Goal: Information Seeking & Learning: Learn about a topic

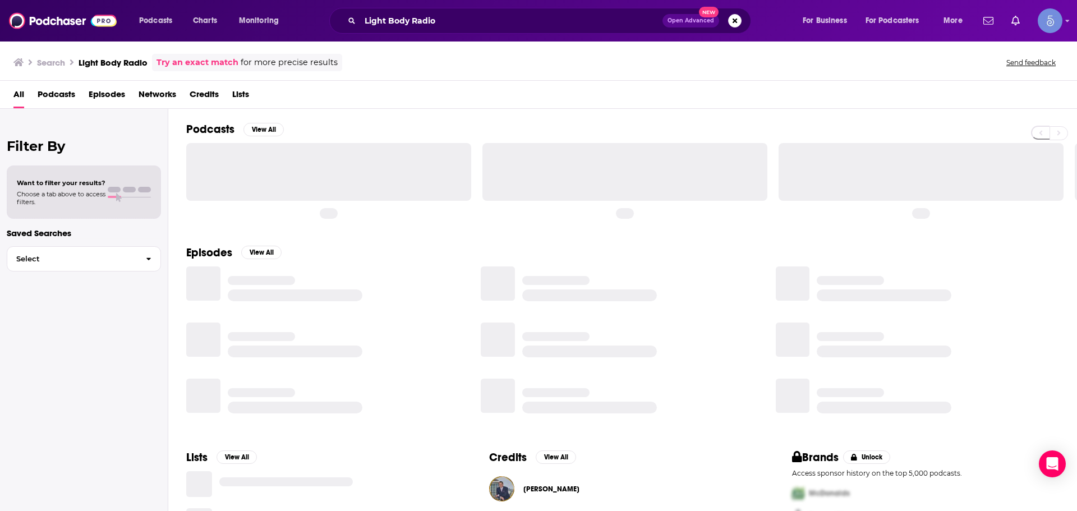
click at [241, 154] on div at bounding box center [328, 171] width 285 height 57
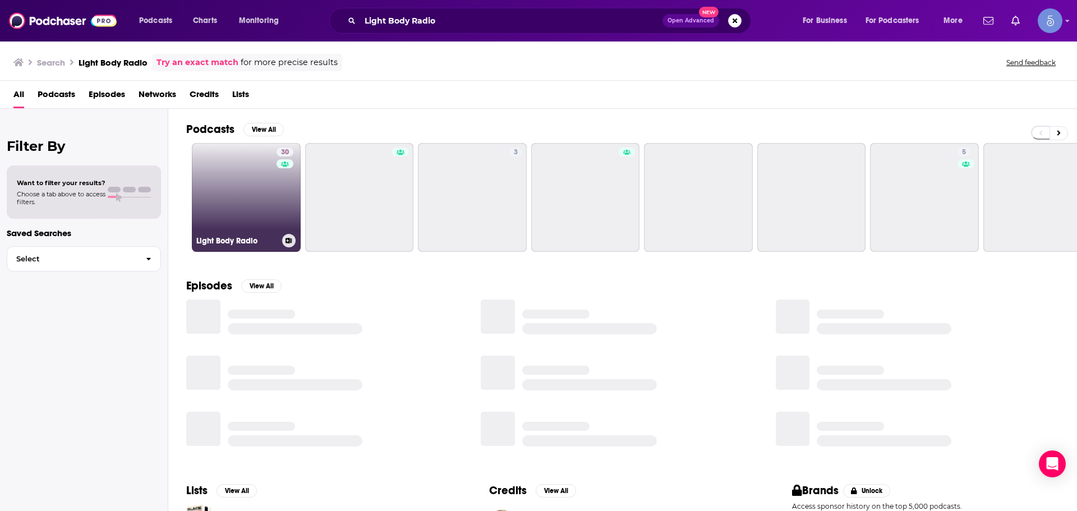
click at [242, 179] on link "30 Light Body Radio" at bounding box center [246, 197] width 109 height 109
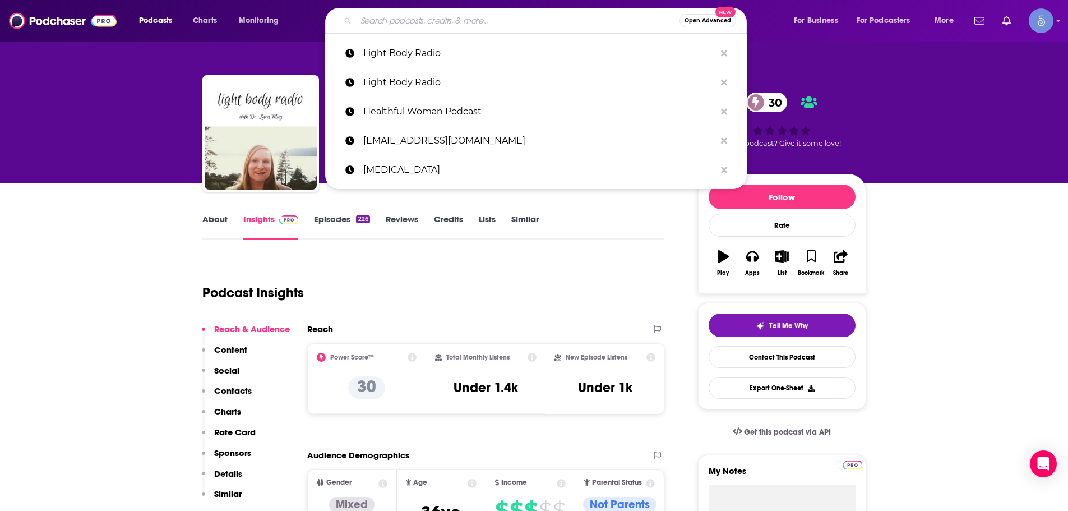
click at [402, 26] on input "Search podcasts, credits, & more..." at bounding box center [518, 21] width 324 height 18
paste input "The Resilient Mind"
type input "The Resilient Mind"
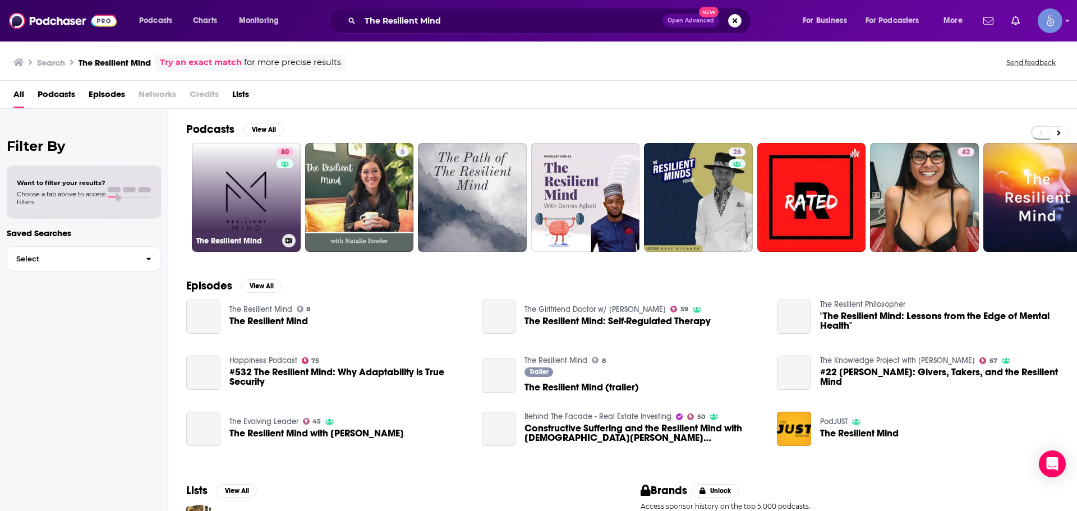
click at [265, 217] on link "80 The Resilient Mind" at bounding box center [246, 197] width 109 height 109
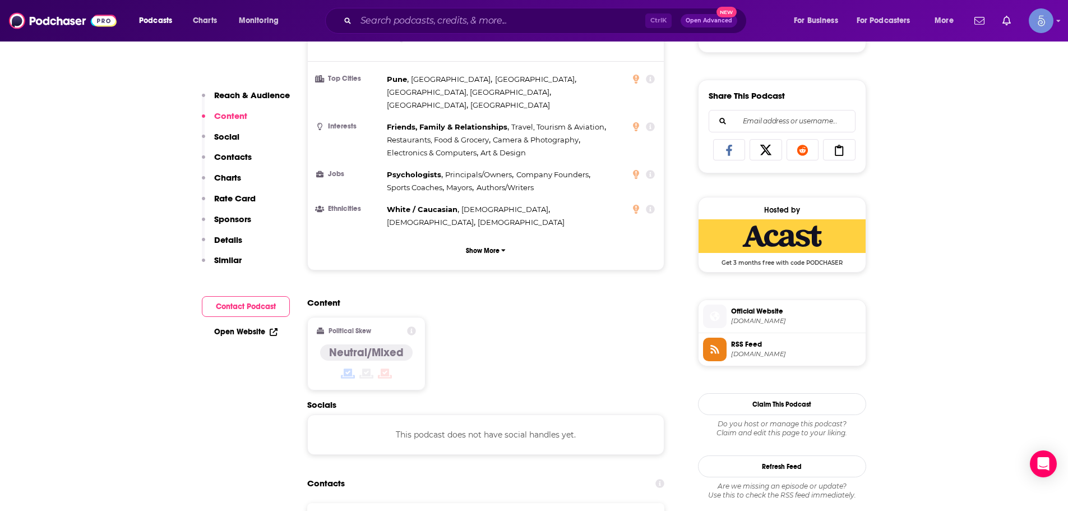
scroll to position [561, 0]
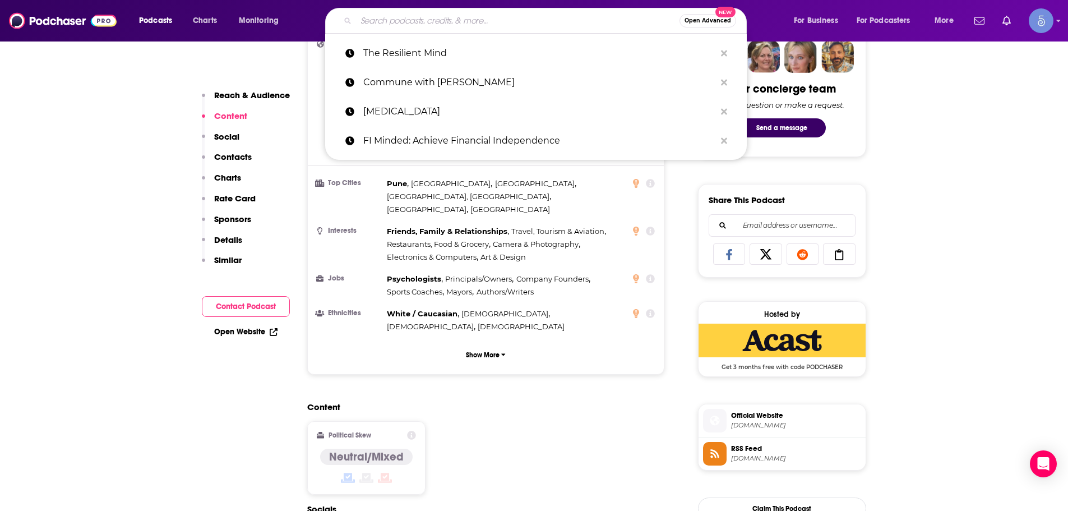
click at [399, 15] on input "Search podcasts, credits, & more..." at bounding box center [518, 21] width 324 height 18
paste input "Psychedelic Therapy Frontiers"
type input "Psychedelic Therapy Frontiers"
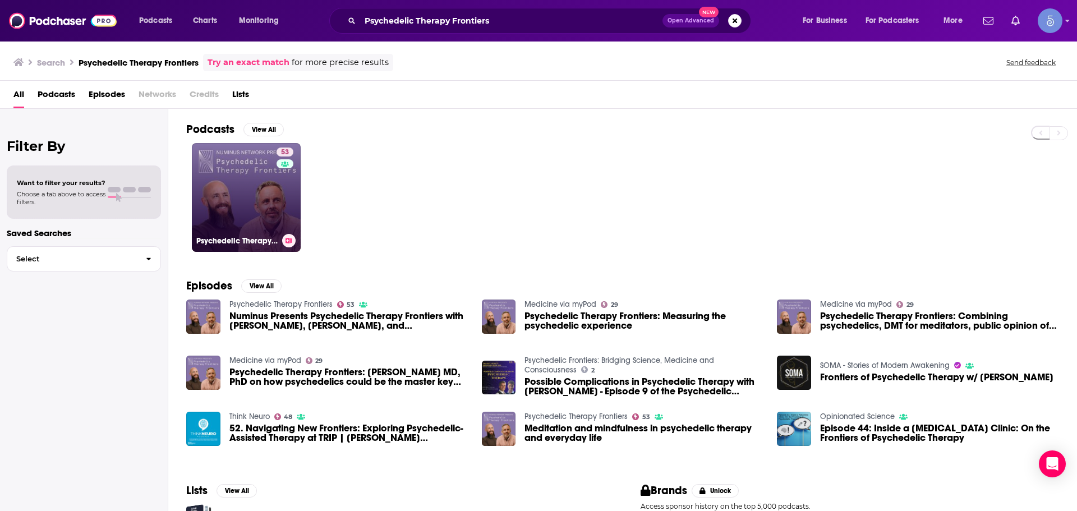
click at [210, 185] on link "53 Psychedelic Therapy Frontiers" at bounding box center [246, 197] width 109 height 109
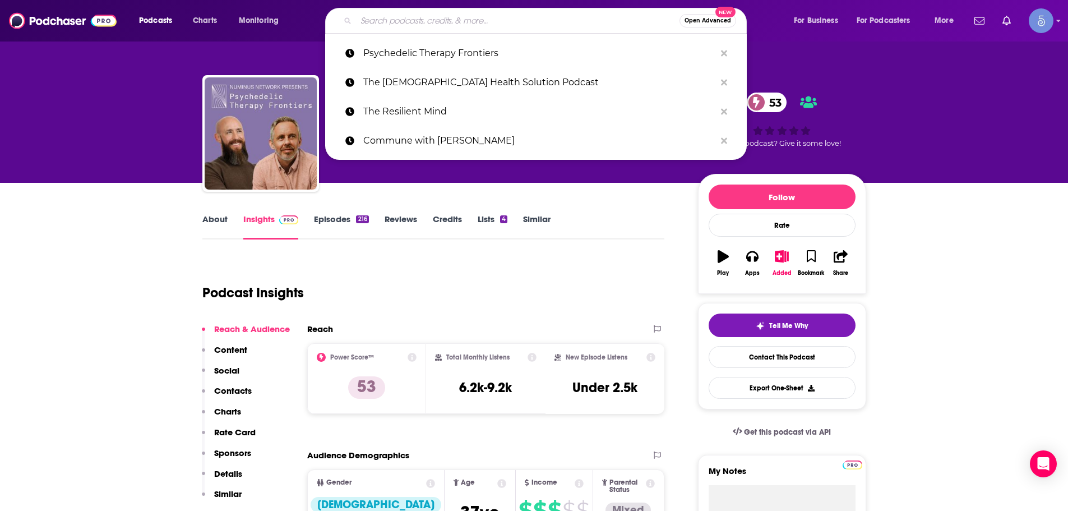
click at [391, 26] on input "Search podcasts, credits, & more..." at bounding box center [518, 21] width 324 height 18
paste input "PUNK Therapy | Psychedelic Underground Neural Kindness"
type input "PUNK Therapy | Psychedelic Underground Neural Kindness"
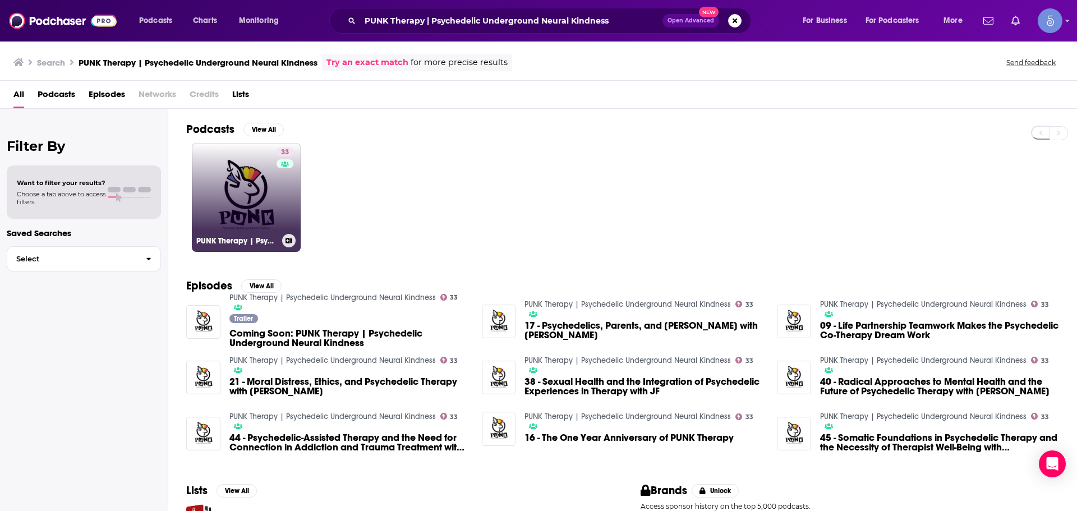
click at [265, 201] on link "33 PUNK Therapy | Psychedelic Underground Neural Kindness" at bounding box center [246, 197] width 109 height 109
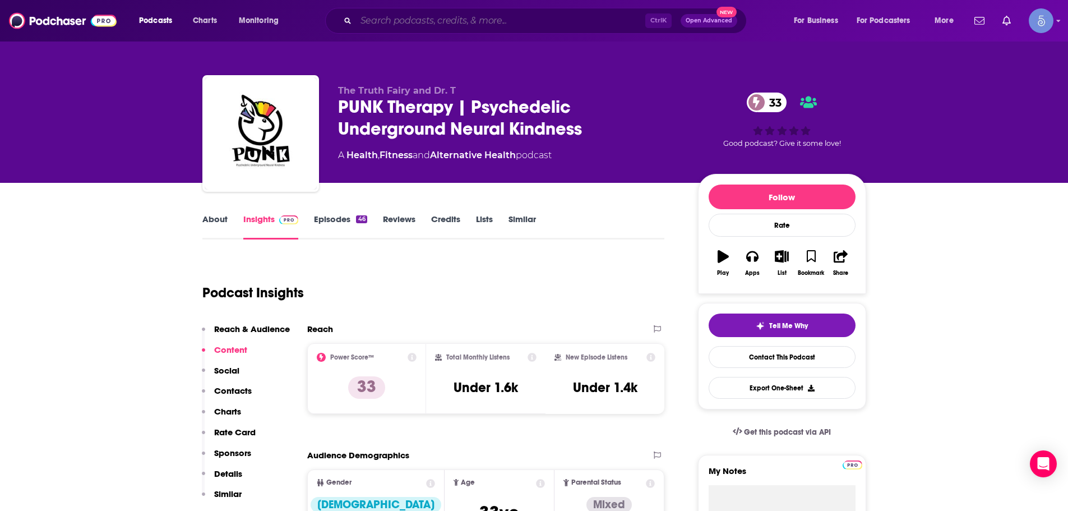
click at [471, 27] on input "Search podcasts, credits, & more..." at bounding box center [500, 21] width 289 height 18
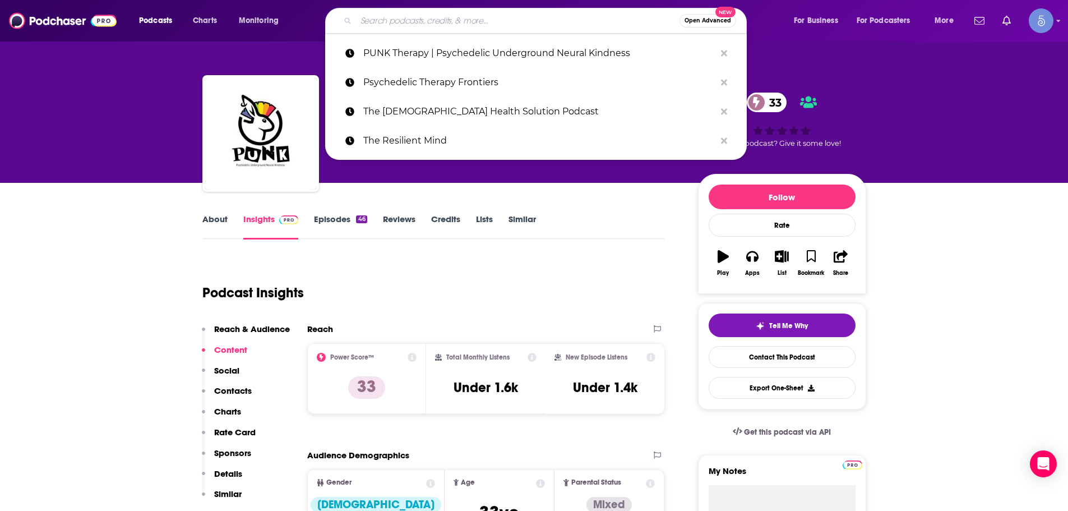
paste input "The Psychology Podcast"
type input "The Psychology Podcast"
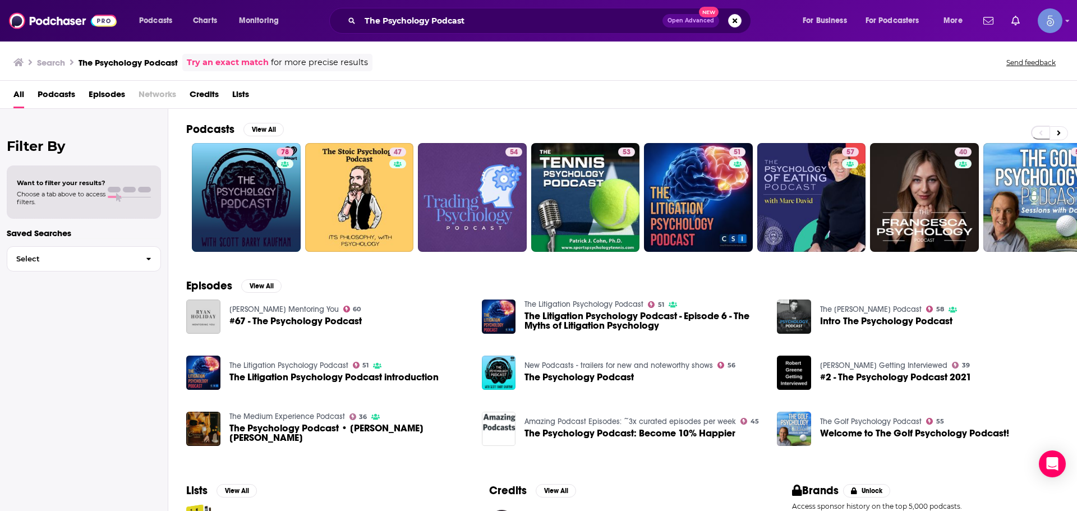
click at [229, 225] on link "78" at bounding box center [246, 197] width 109 height 109
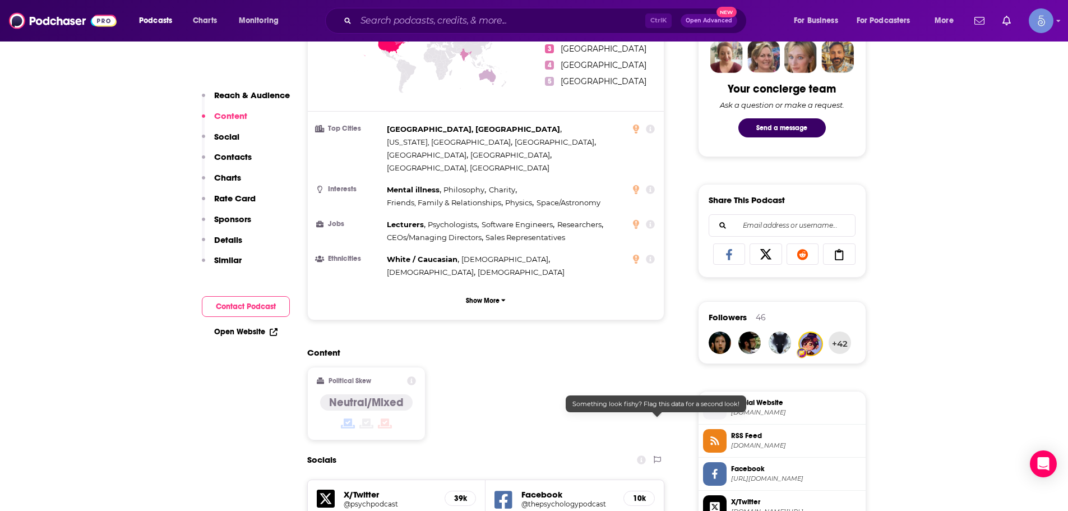
scroll to position [729, 0]
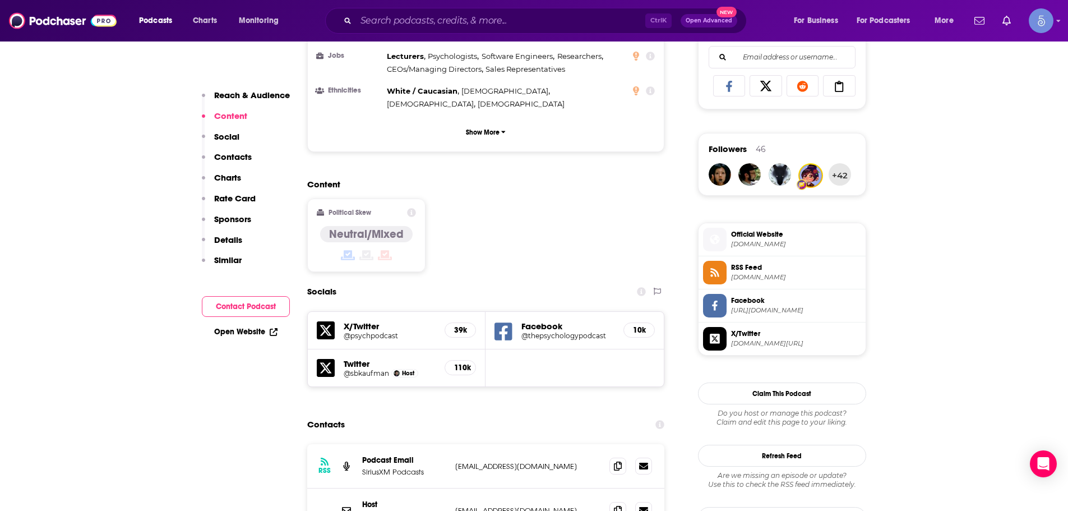
drag, startPoint x: 330, startPoint y: 318, endPoint x: 326, endPoint y: 342, distance: 24.5
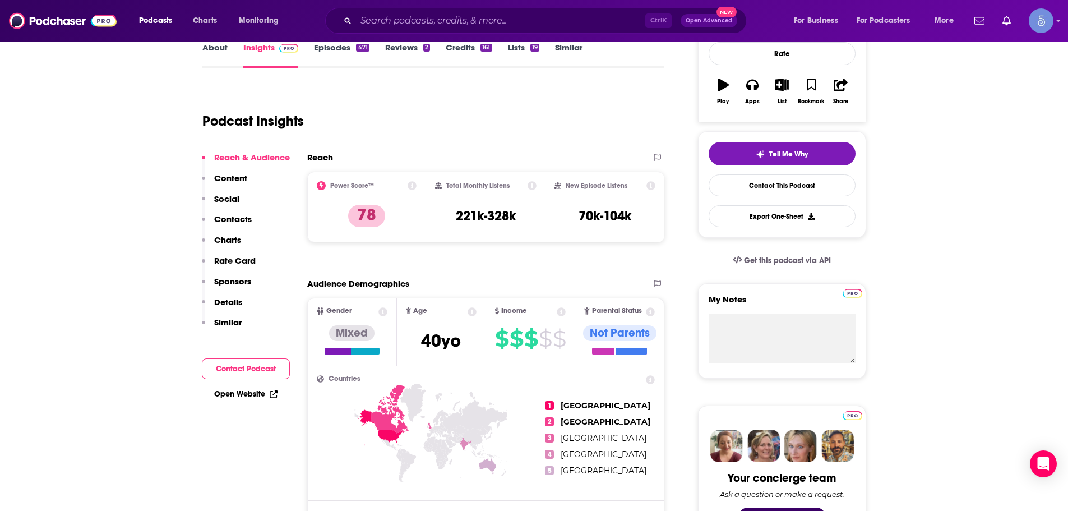
scroll to position [0, 0]
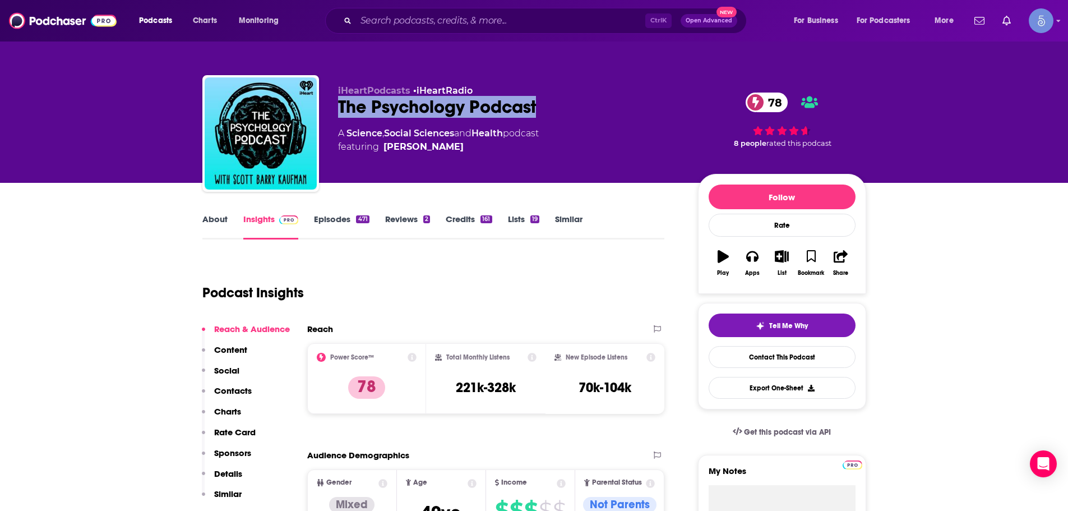
drag, startPoint x: 336, startPoint y: 104, endPoint x: 588, endPoint y: 106, distance: 251.3
click at [588, 106] on div "iHeartPodcasts • iHeartRadio The Psychology Podcast 78 A Science , Social Scien…" at bounding box center [534, 135] width 664 height 121
copy h2 "The Psychology Podcast"
click at [414, 14] on input "Search podcasts, credits, & more..." at bounding box center [500, 21] width 289 height 18
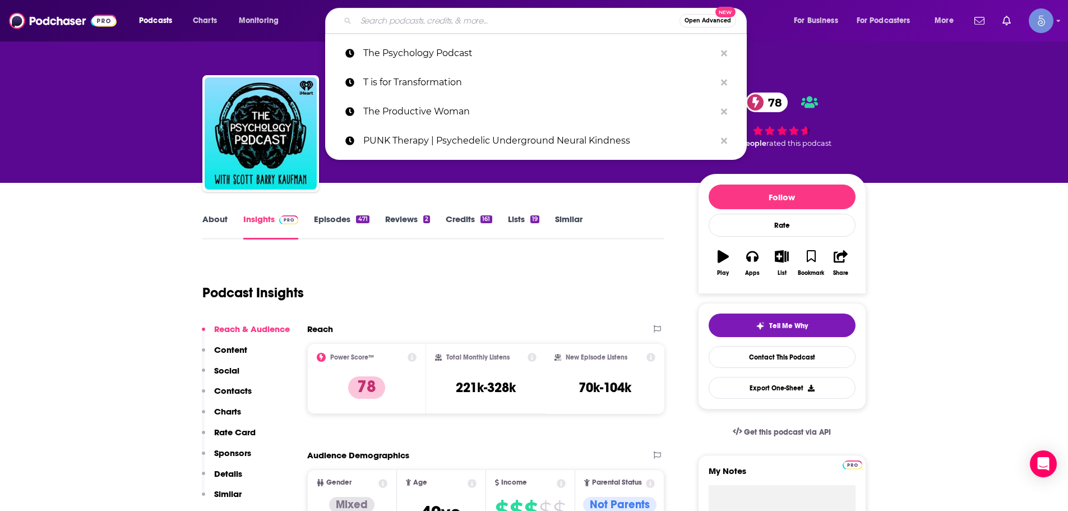
paste input "Shaping Fire"
type input "Shaping Fire"
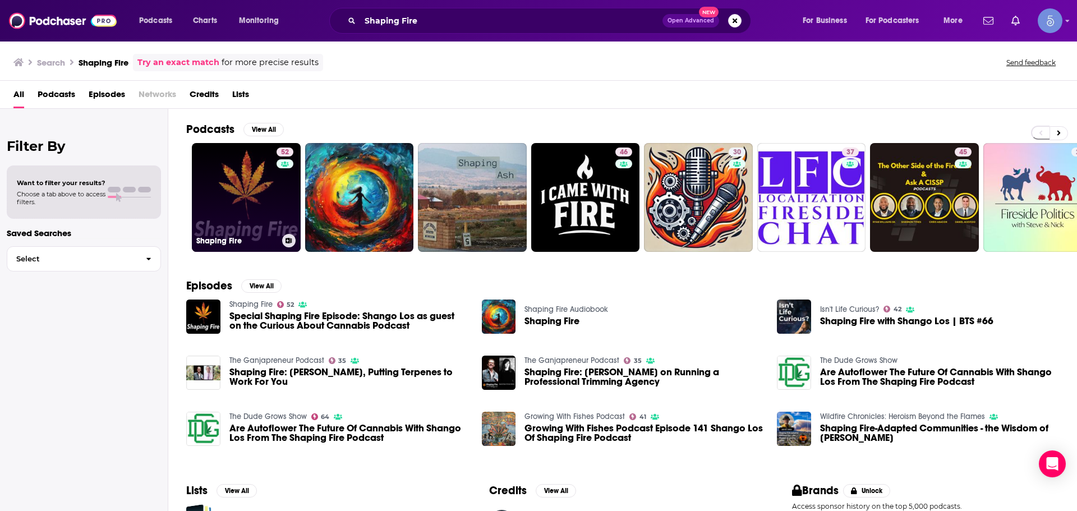
click at [257, 195] on link "52 Shaping Fire" at bounding box center [246, 197] width 109 height 109
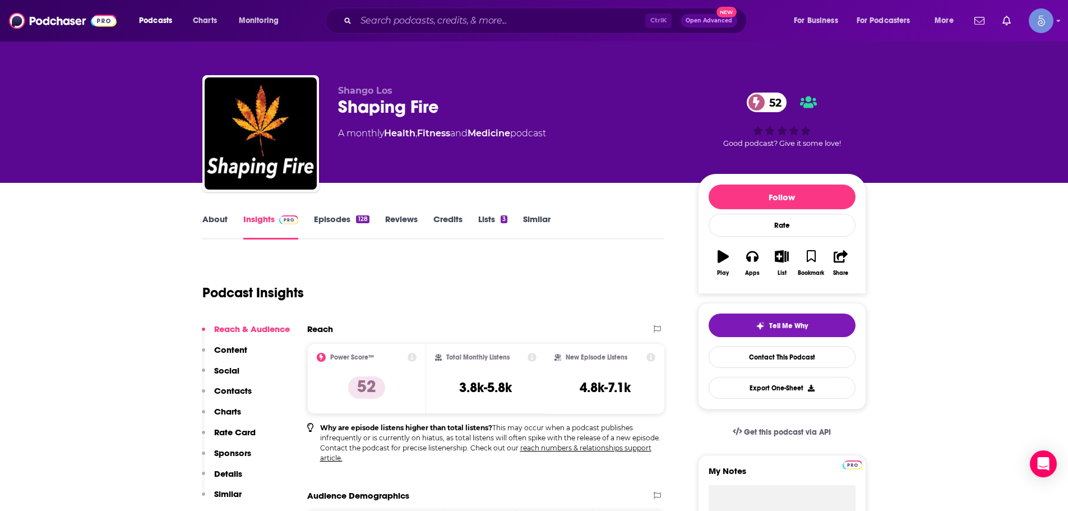
scroll to position [112, 0]
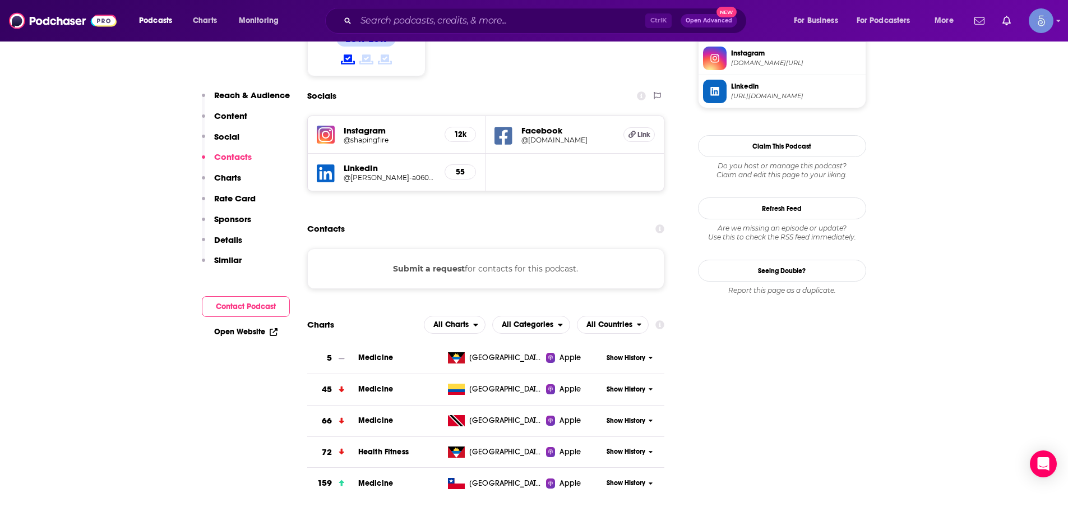
scroll to position [953, 0]
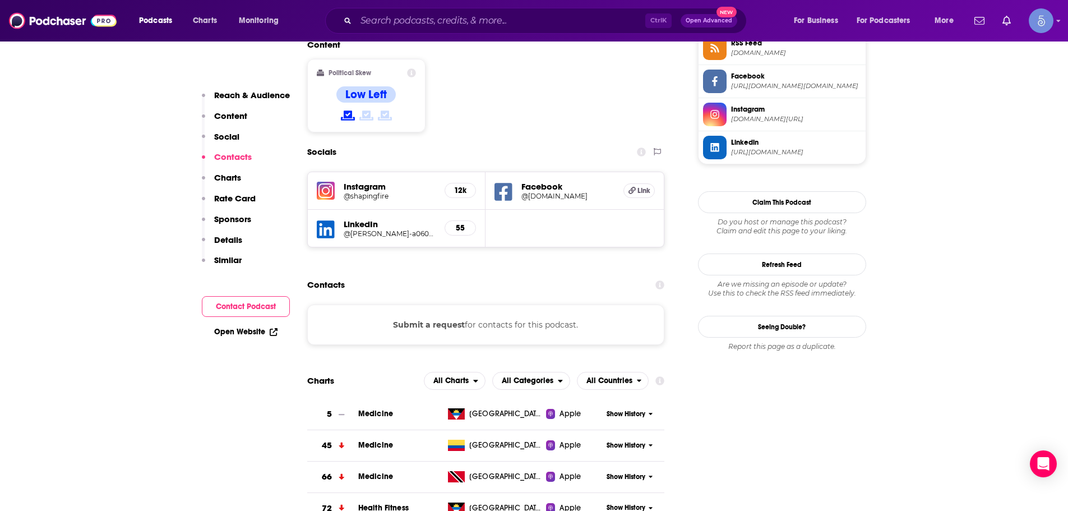
click at [402, 319] on button "Submit a request" at bounding box center [429, 325] width 72 height 12
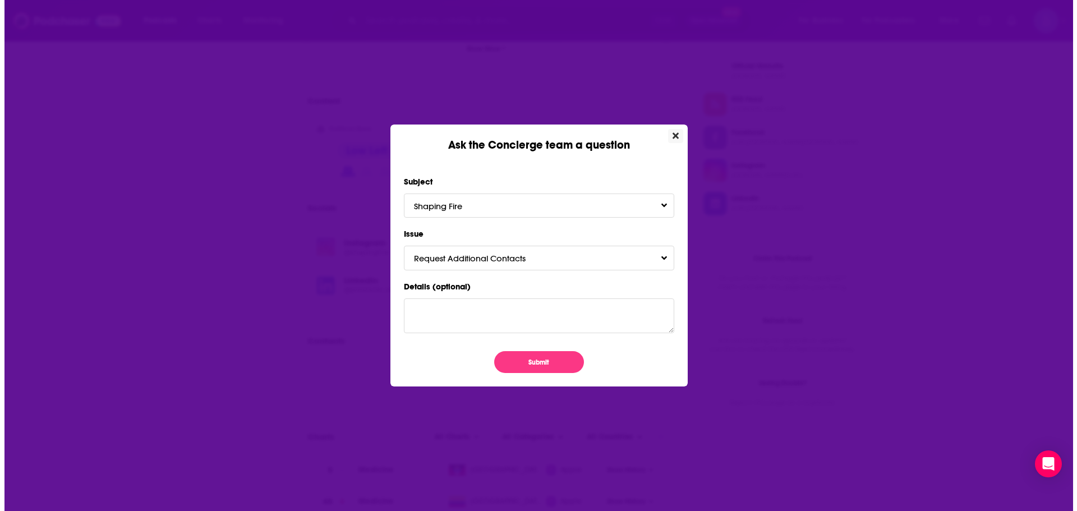
scroll to position [0, 0]
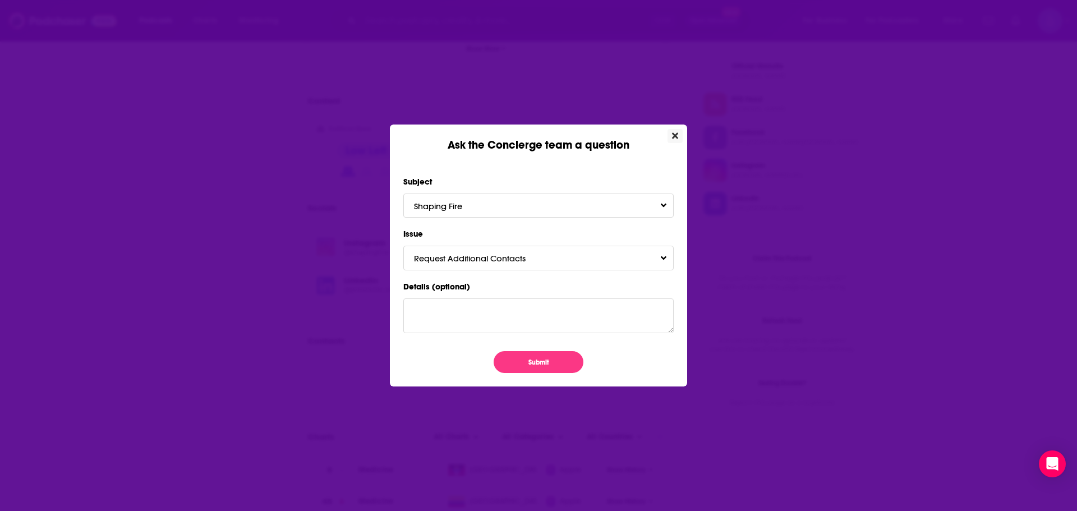
click at [670, 135] on button "Close" at bounding box center [674, 136] width 15 height 14
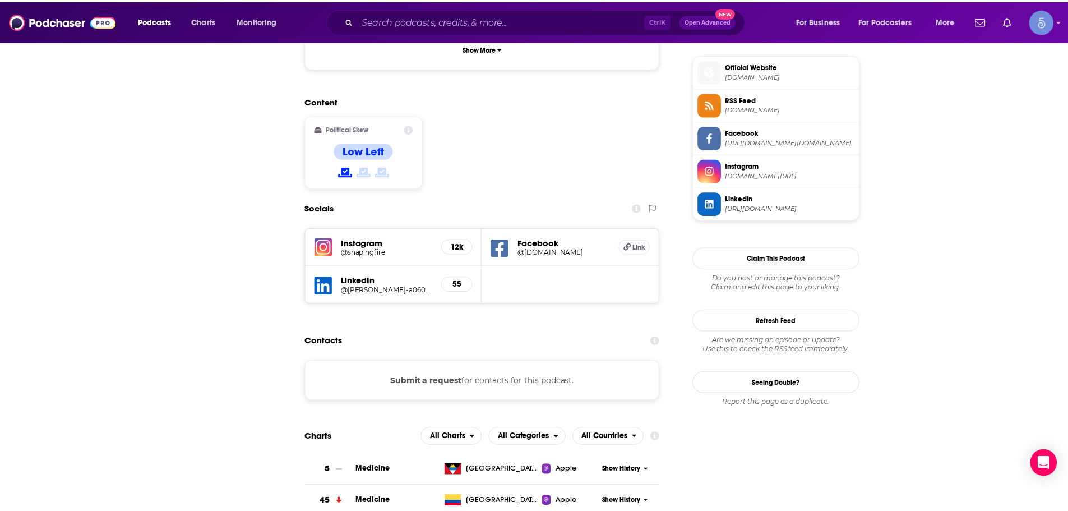
scroll to position [897, 0]
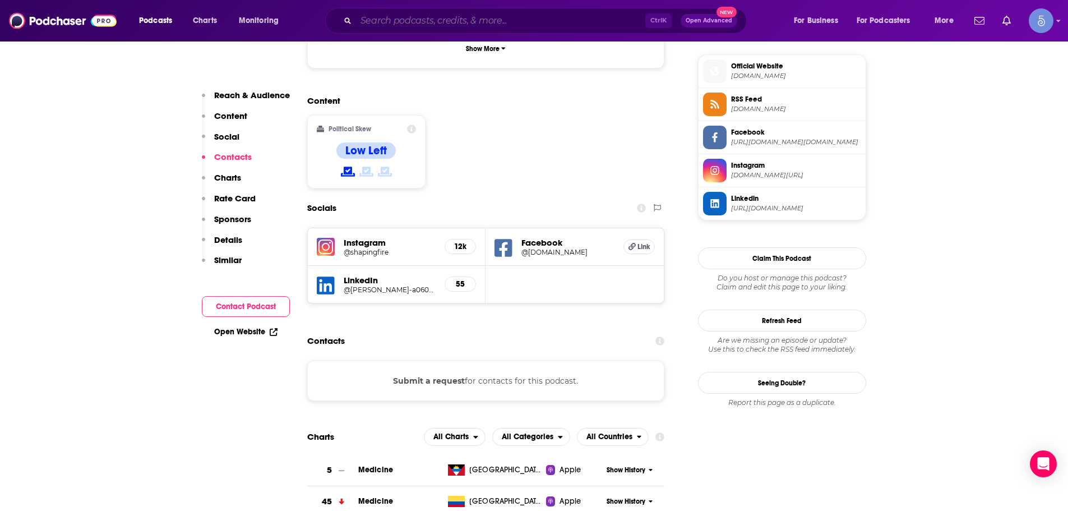
click at [456, 14] on input "Search podcasts, credits, & more..." at bounding box center [500, 21] width 289 height 18
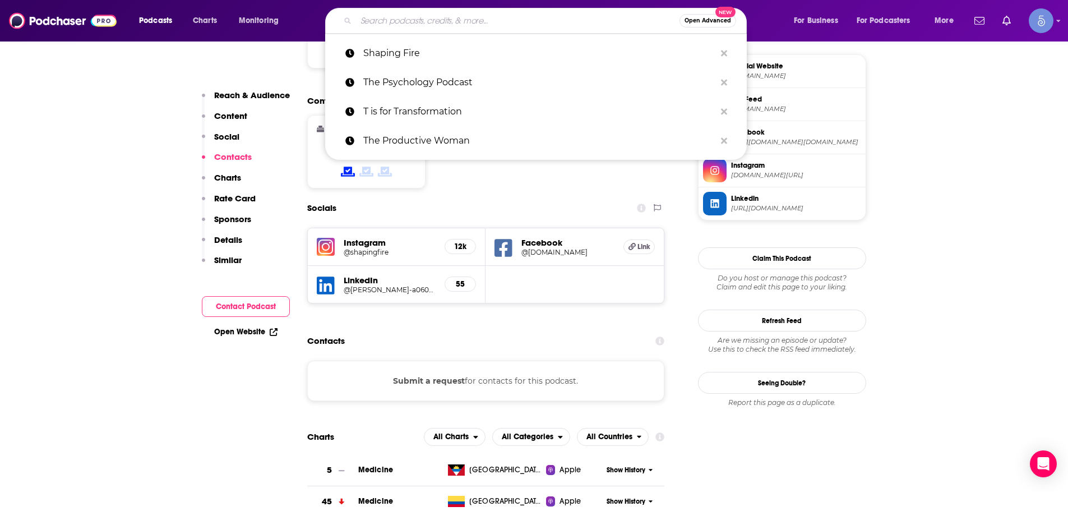
paste input "Neon Galactic with [PERSON_NAME]"
type input "Neon Galactic with [PERSON_NAME]"
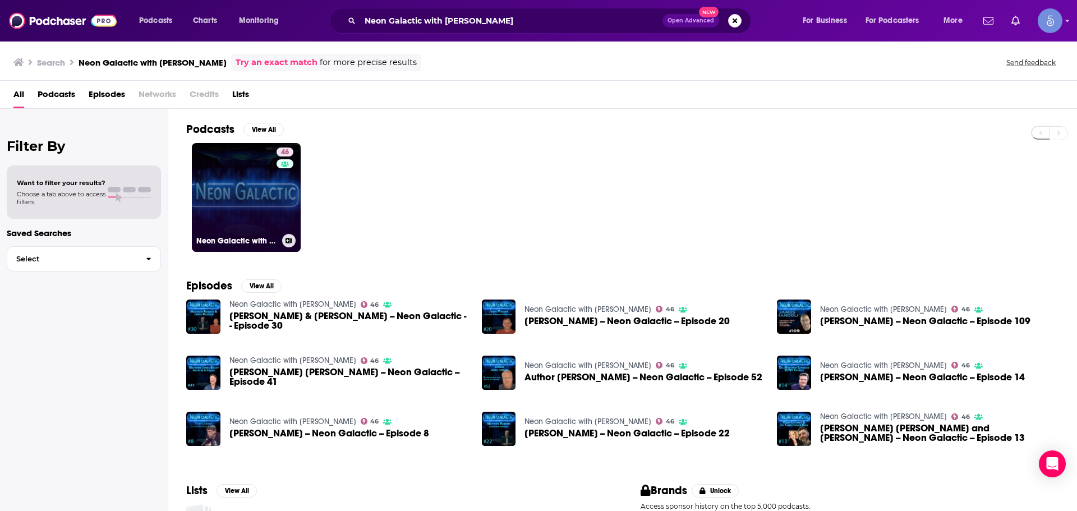
click at [249, 202] on link "46 Neon Galactic with [PERSON_NAME]" at bounding box center [246, 197] width 109 height 109
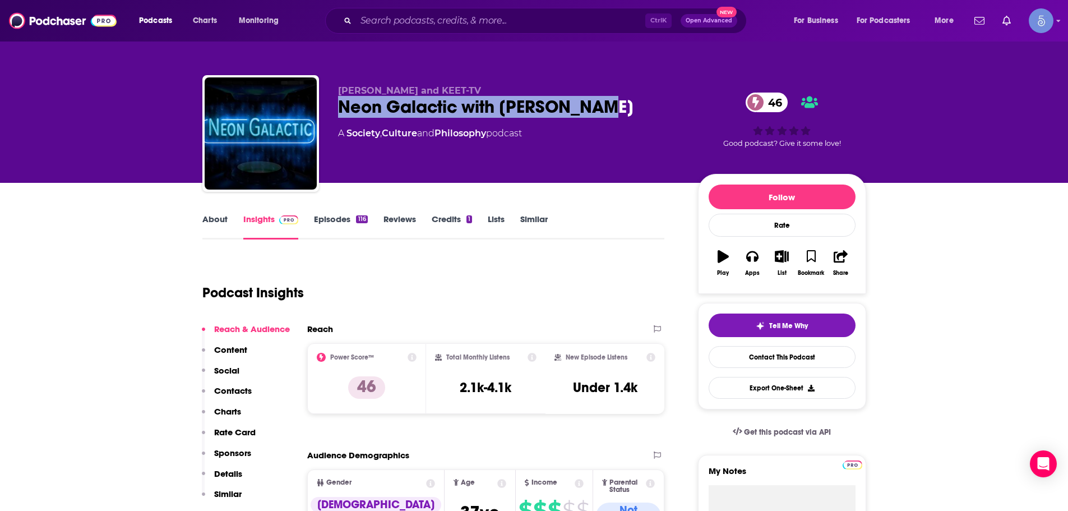
drag, startPoint x: 335, startPoint y: 104, endPoint x: 631, endPoint y: 105, distance: 295.5
click at [631, 105] on div "[PERSON_NAME] and KEET-TV Neon Galactic with [PERSON_NAME] 46 A Society , Cultu…" at bounding box center [534, 135] width 664 height 121
copy h2 "Neon Galactic with [PERSON_NAME]"
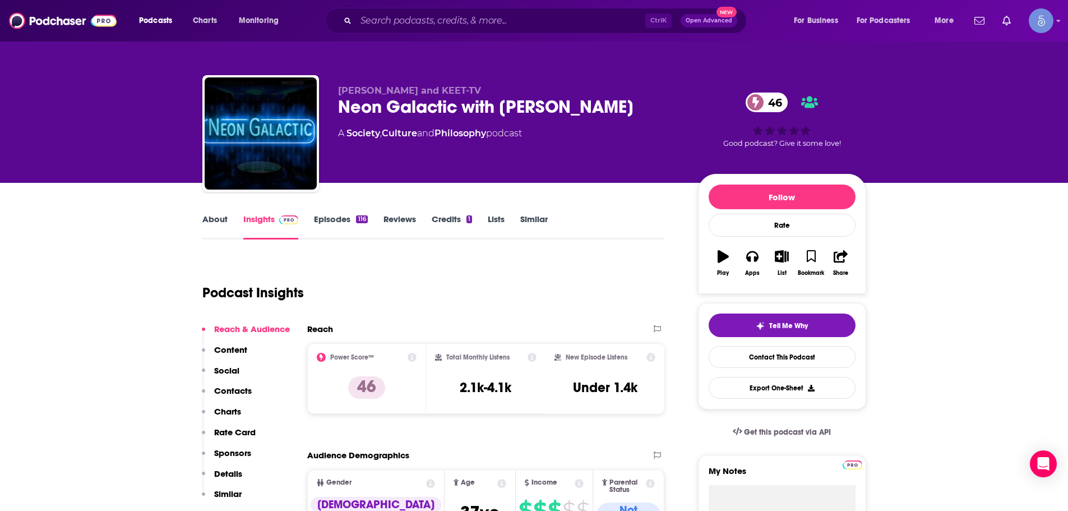
drag, startPoint x: 447, startPoint y: 102, endPoint x: 340, endPoint y: 179, distance: 132.0
drag, startPoint x: 343, startPoint y: 107, endPoint x: 456, endPoint y: 106, distance: 112.7
click at [456, 106] on div "Neon Galactic with [PERSON_NAME] 46" at bounding box center [509, 107] width 342 height 22
copy h2 "Neon Galactic"
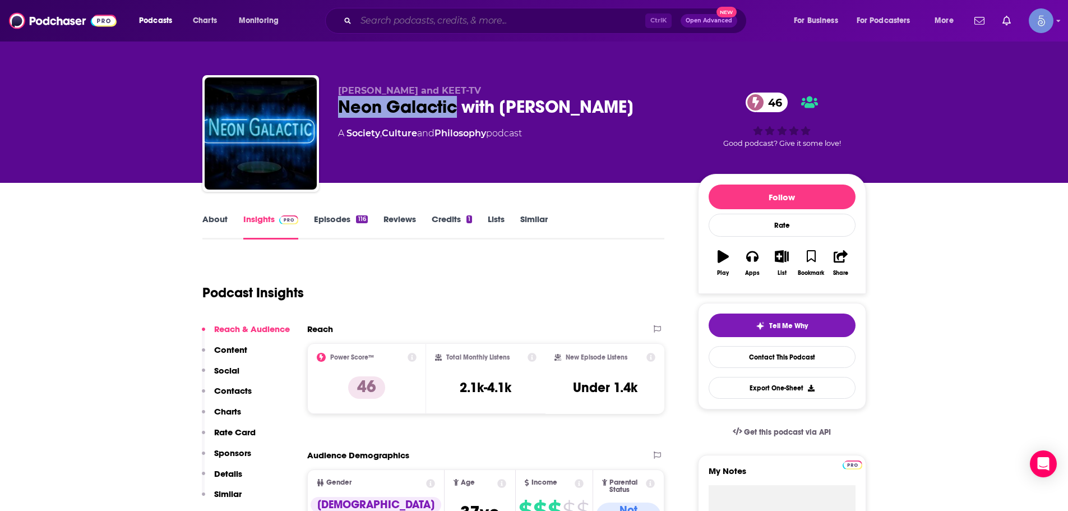
click at [469, 26] on input "Search podcasts, credits, & more..." at bounding box center [500, 21] width 289 height 18
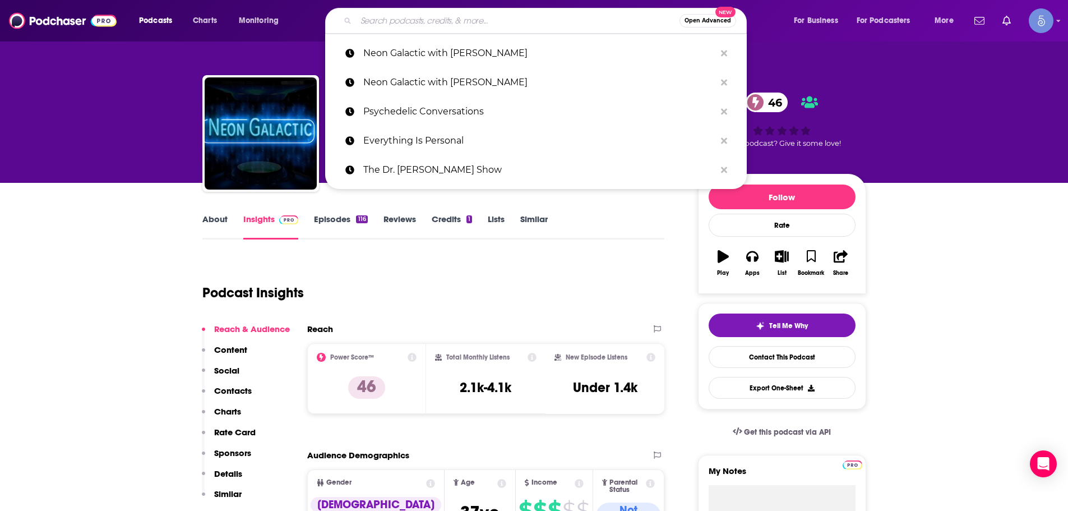
paste input "BIOACTIVE"
type input "BIOACTIVE"
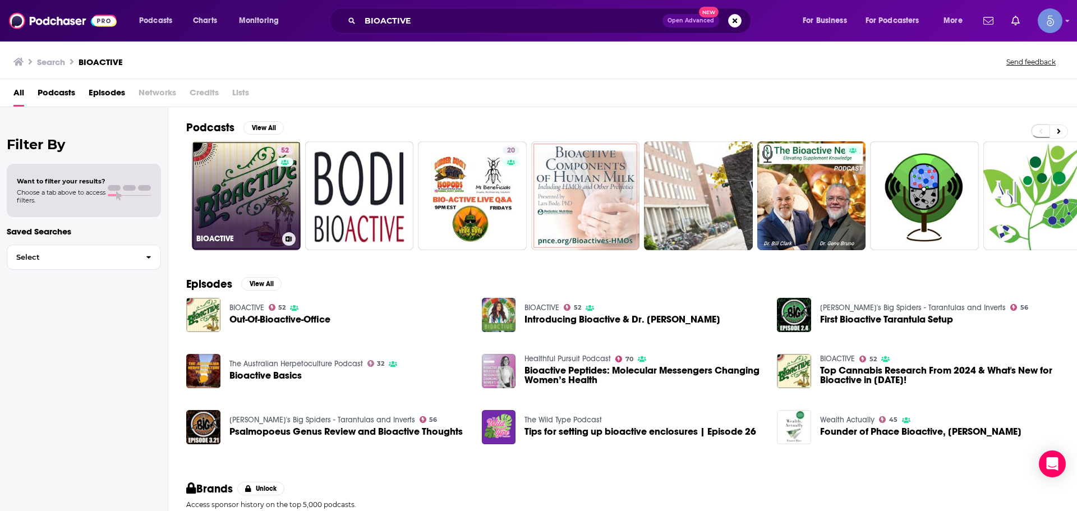
click at [244, 227] on link "52 BIOACTIVE" at bounding box center [246, 195] width 109 height 109
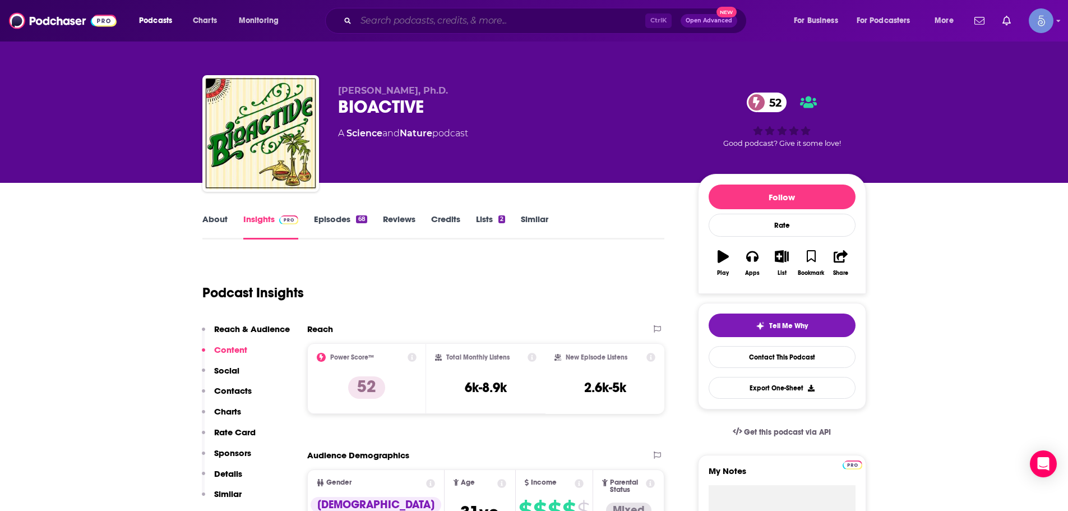
click at [429, 27] on input "Search podcasts, credits, & more..." at bounding box center [500, 21] width 289 height 18
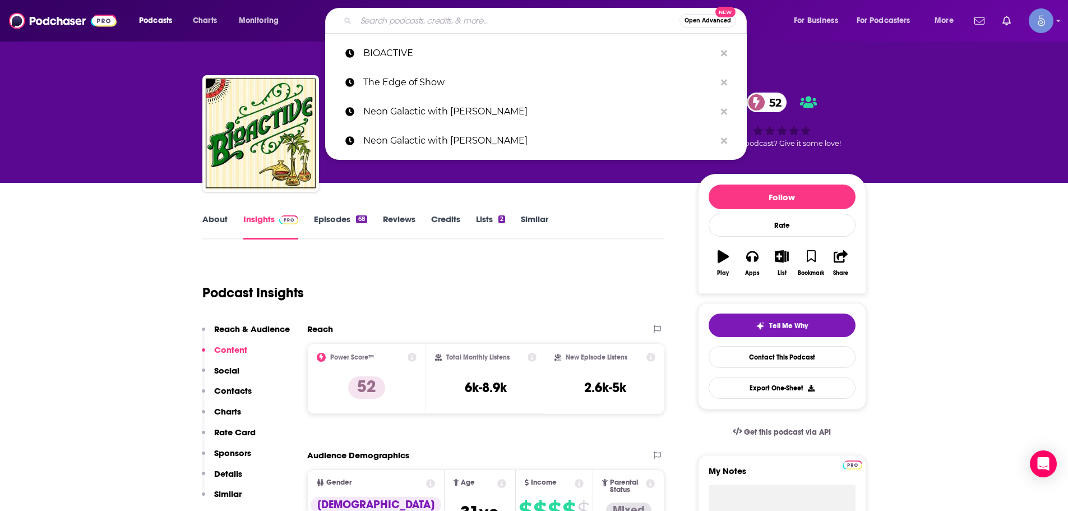
paste input "The Intense Mind with Imi Lo"
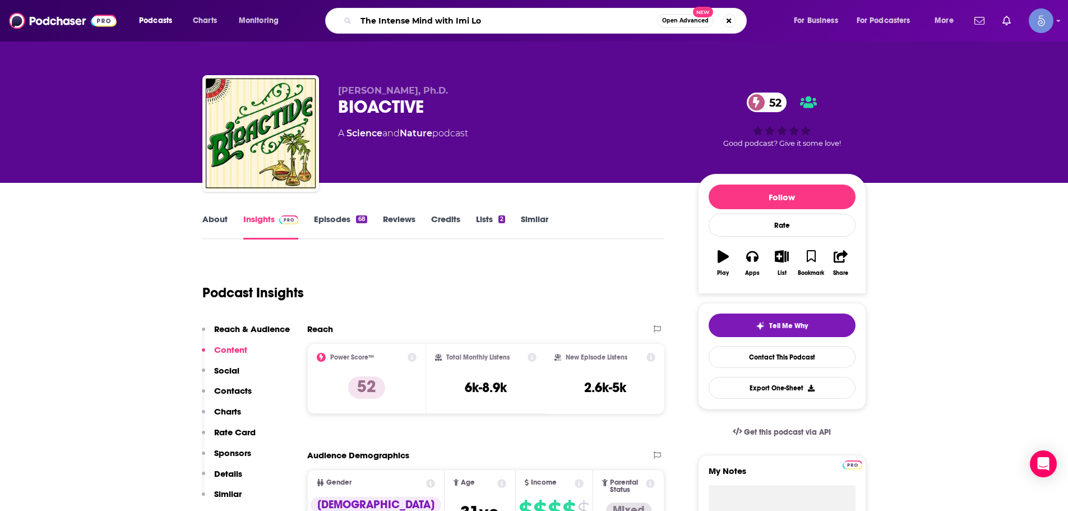
type input "The Intense Mind with Imi Lo"
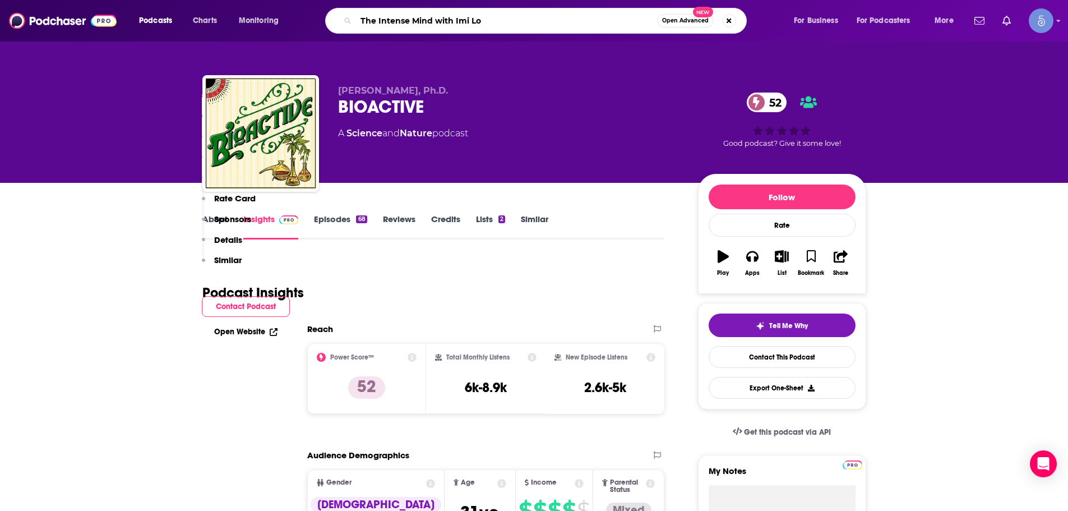
scroll to position [785, 0]
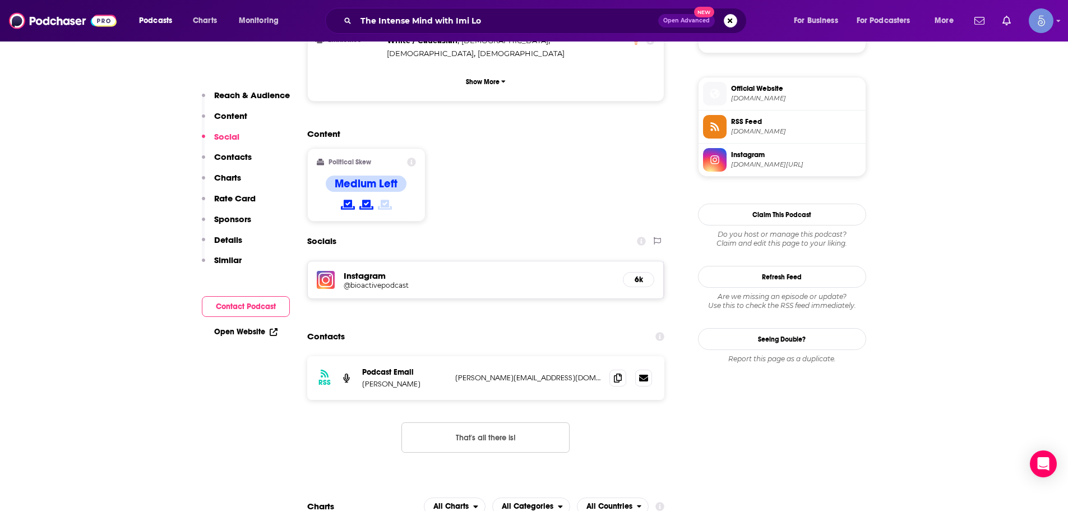
drag, startPoint x: 358, startPoint y: 255, endPoint x: 609, endPoint y: 178, distance: 262.2
click at [639, 174] on div "Content Political Skew Medium Left" at bounding box center [486, 179] width 358 height 102
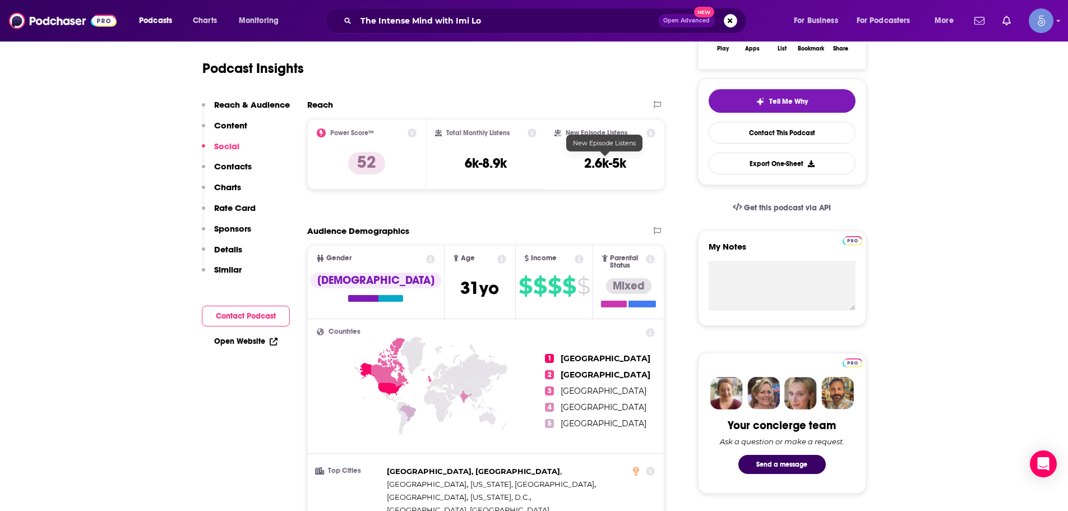
scroll to position [0, 0]
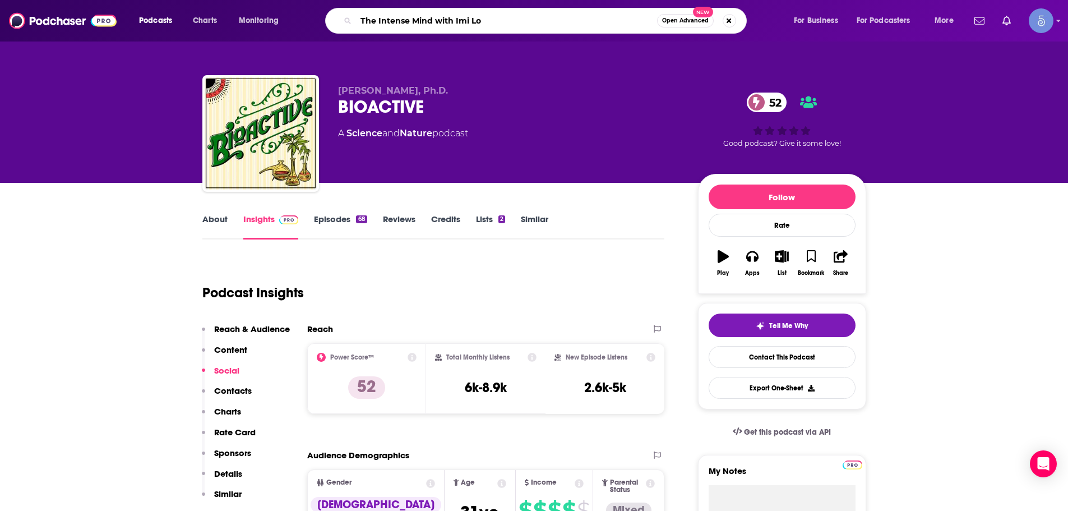
drag, startPoint x: 545, startPoint y: 29, endPoint x: 457, endPoint y: 27, distance: 87.5
click at [457, 27] on input "The Intense Mind with Imi Lo" at bounding box center [506, 21] width 301 height 18
click at [535, 24] on input "The Intense Mind with Imi Lo" at bounding box center [506, 21] width 301 height 18
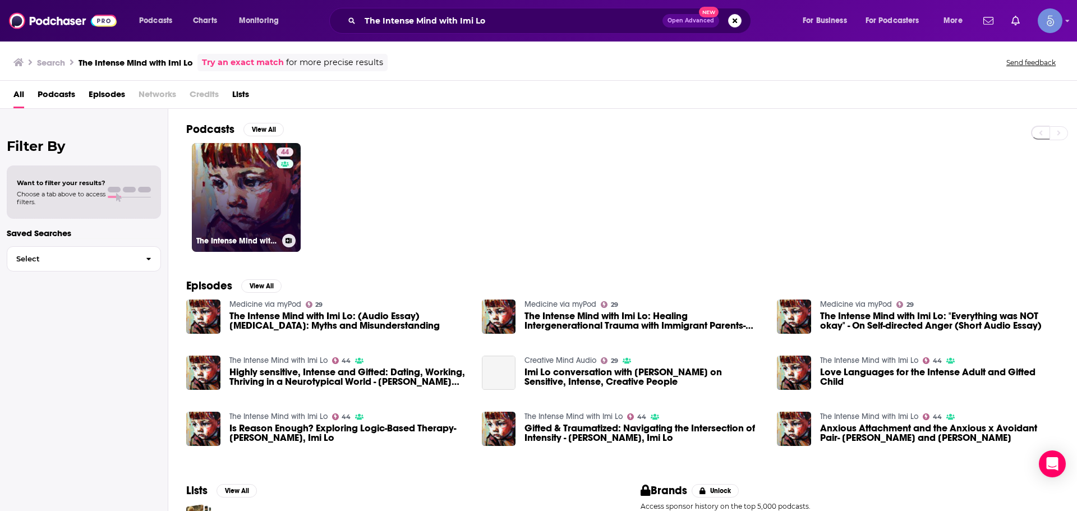
click at [237, 202] on link "44 The Intense Mind with [PERSON_NAME]" at bounding box center [246, 197] width 109 height 109
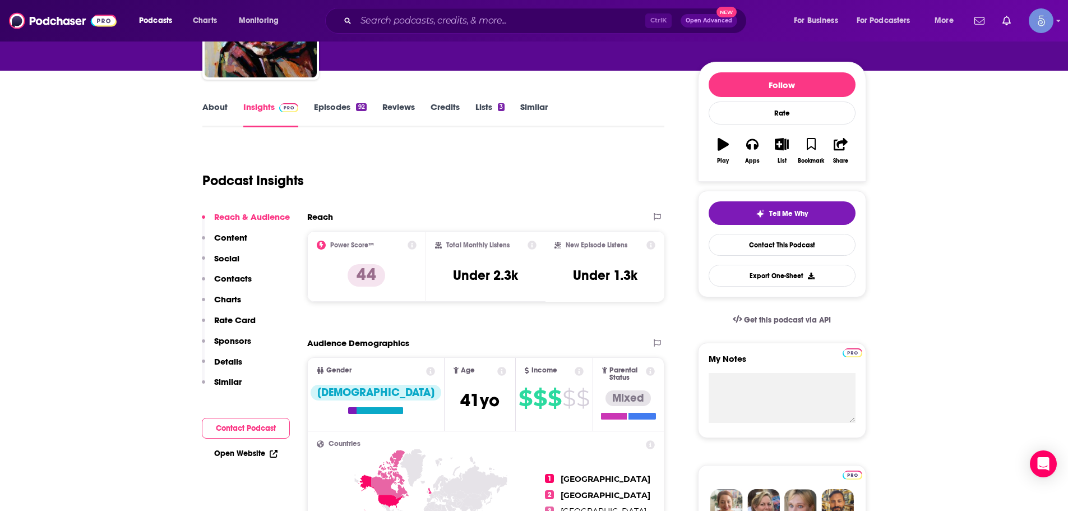
scroll to position [56, 0]
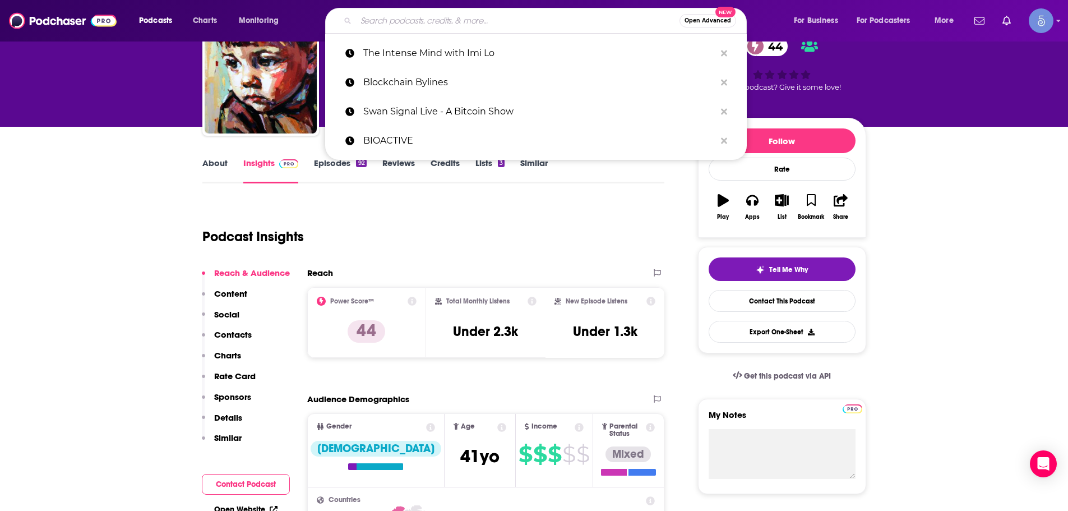
click at [452, 19] on input "Search podcasts, credits, & more..." at bounding box center [518, 21] width 324 height 18
paste input "Destroying [MEDICAL_DATA] Podcast"
type input "Destroying [MEDICAL_DATA] Podcast"
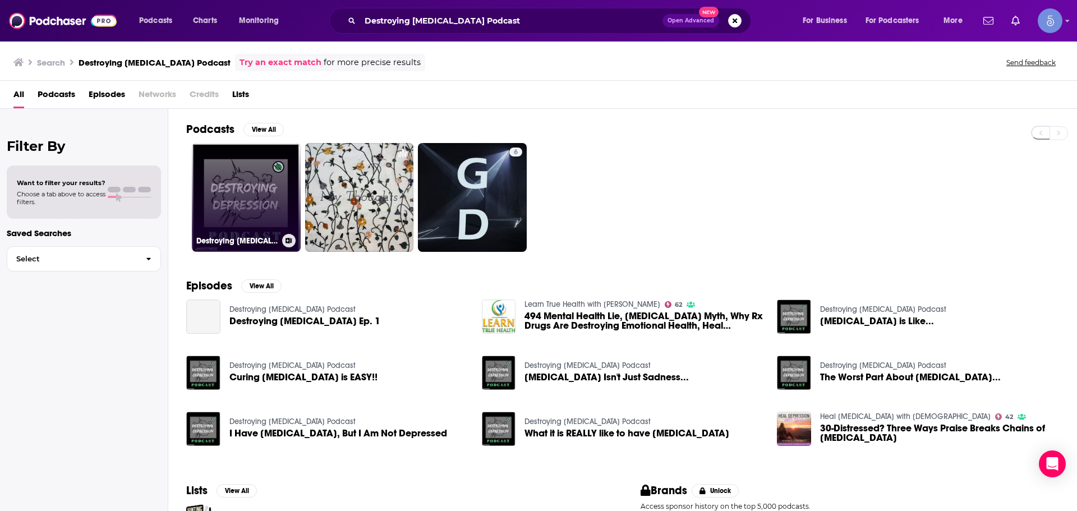
click at [222, 205] on link "Destroying [MEDICAL_DATA] Podcast" at bounding box center [246, 197] width 109 height 109
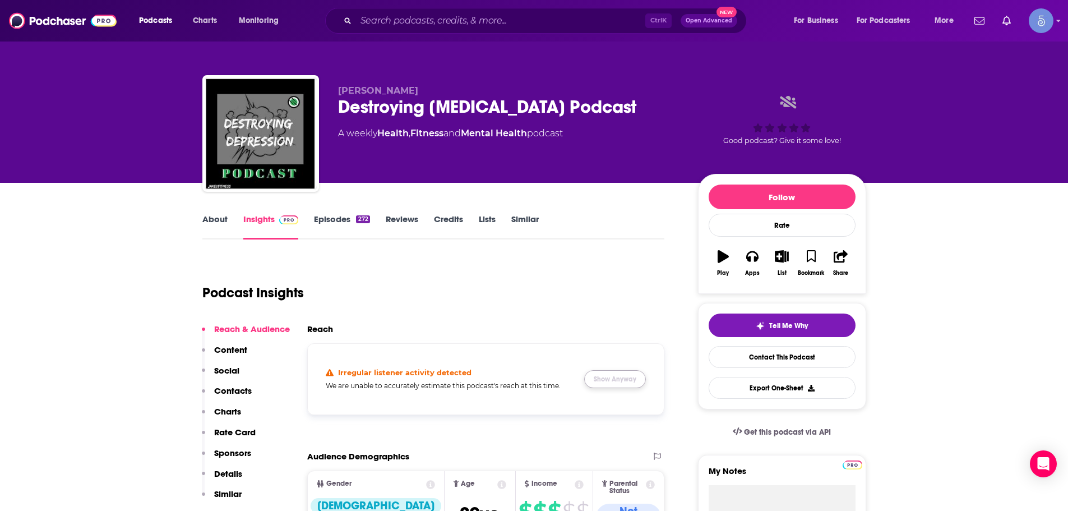
click at [626, 375] on button "Show Anyway" at bounding box center [615, 379] width 62 height 18
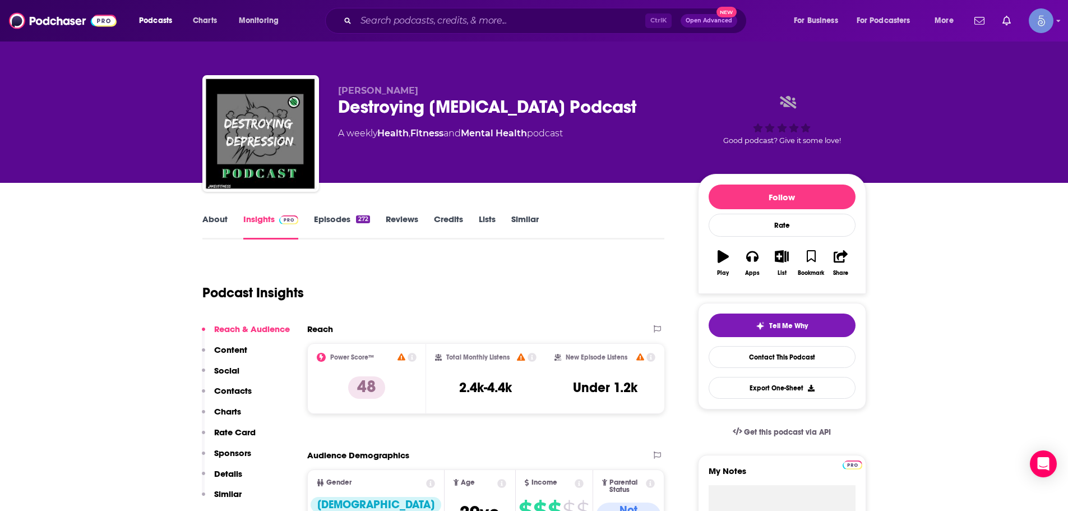
click at [566, 312] on div "Podcast Insights" at bounding box center [429, 285] width 454 height 57
drag, startPoint x: 332, startPoint y: 93, endPoint x: 455, endPoint y: 93, distance: 123.4
click at [455, 93] on div "[PERSON_NAME] Destroying [MEDICAL_DATA] Podcast A weekly Health , Fitness and M…" at bounding box center [534, 135] width 664 height 121
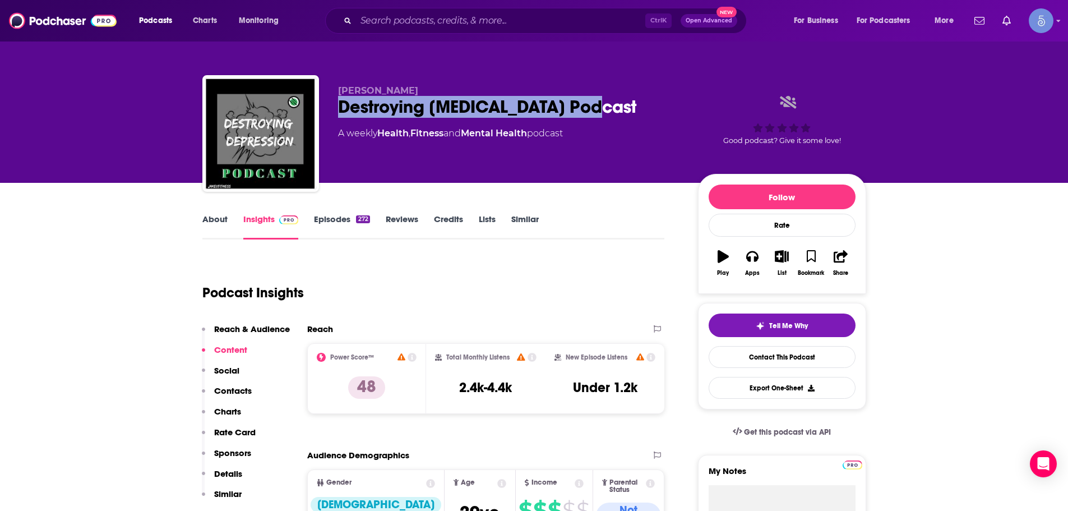
drag, startPoint x: 623, startPoint y: 108, endPoint x: 645, endPoint y: 109, distance: 22.4
click at [645, 109] on div "[PERSON_NAME] Destroying [MEDICAL_DATA] Podcast A weekly Health , Fitness and M…" at bounding box center [534, 135] width 664 height 121
copy h2 "Destroying [MEDICAL_DATA] Podcast"
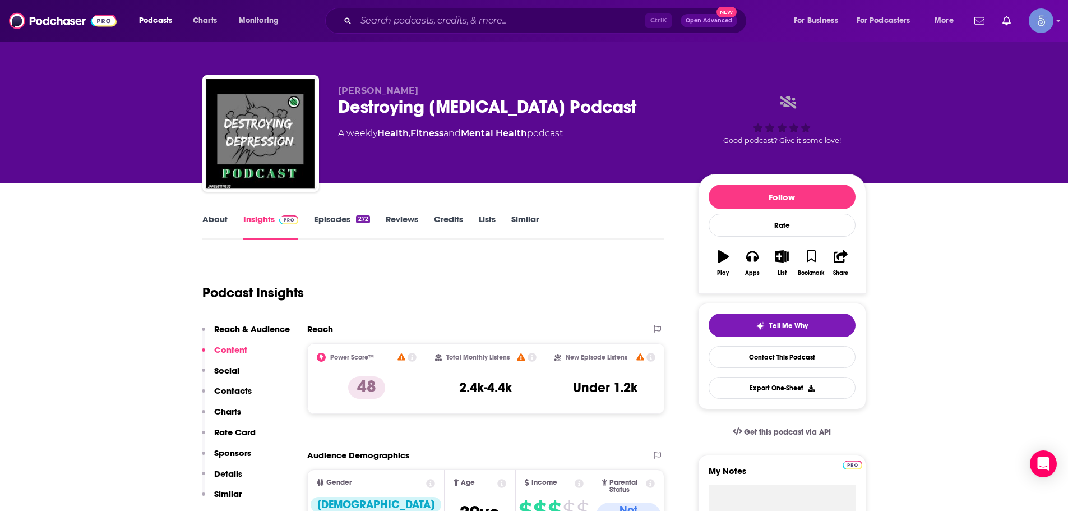
drag, startPoint x: 331, startPoint y: 86, endPoint x: 456, endPoint y: 86, distance: 124.5
click at [456, 86] on div "[PERSON_NAME] Destroying [MEDICAL_DATA] Podcast A weekly Health , Fitness and M…" at bounding box center [534, 135] width 664 height 121
copy span "[PERSON_NAME]"
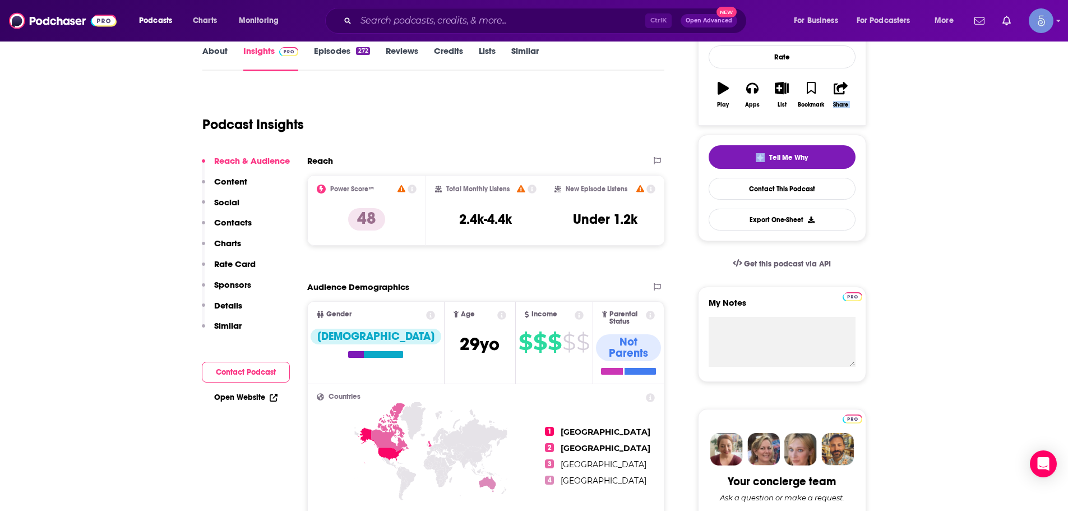
scroll to position [112, 0]
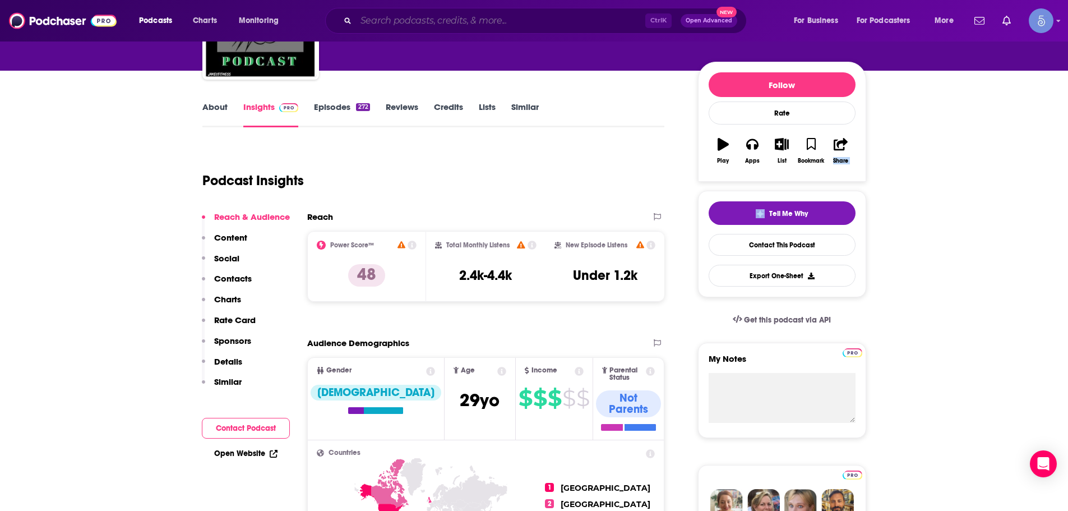
click at [435, 22] on input "Search podcasts, credits, & more..." at bounding box center [500, 21] width 289 height 18
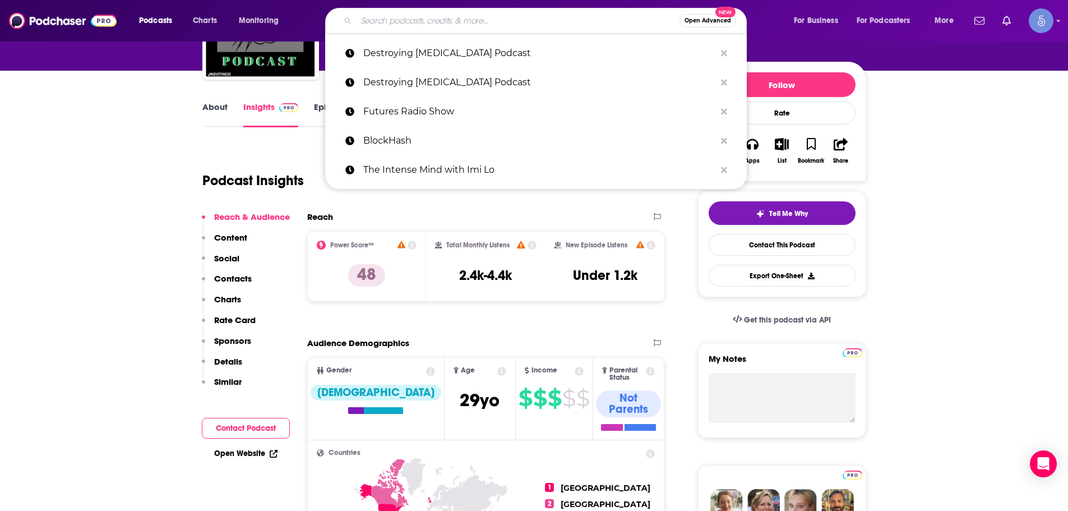
paste input "Medicine Stories"
type input "Medicine Stories"
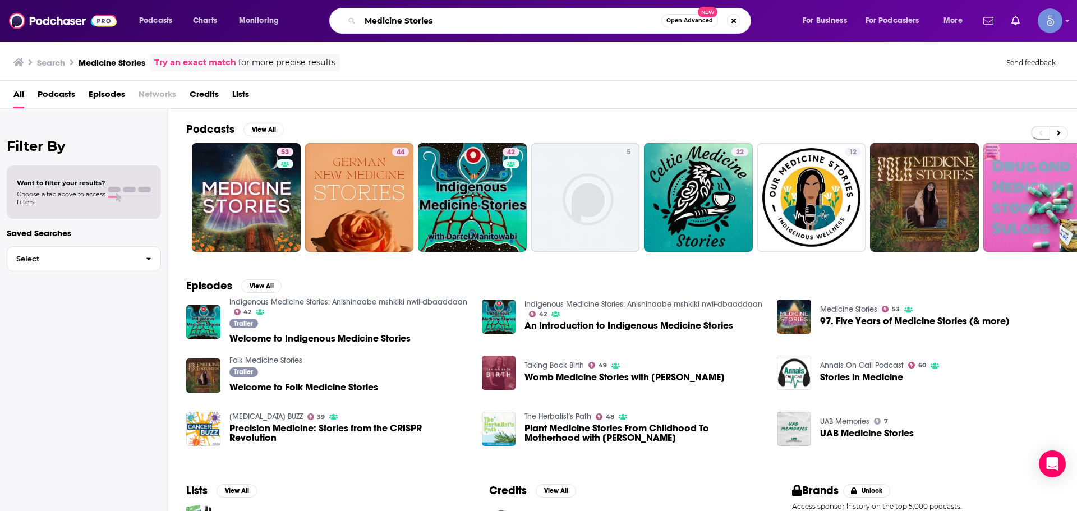
drag, startPoint x: 466, startPoint y: 18, endPoint x: 288, endPoint y: 17, distance: 178.3
click at [288, 17] on div "Podcasts Charts Monitoring Medicine Stories Open Advanced New For Business For …" at bounding box center [552, 21] width 842 height 26
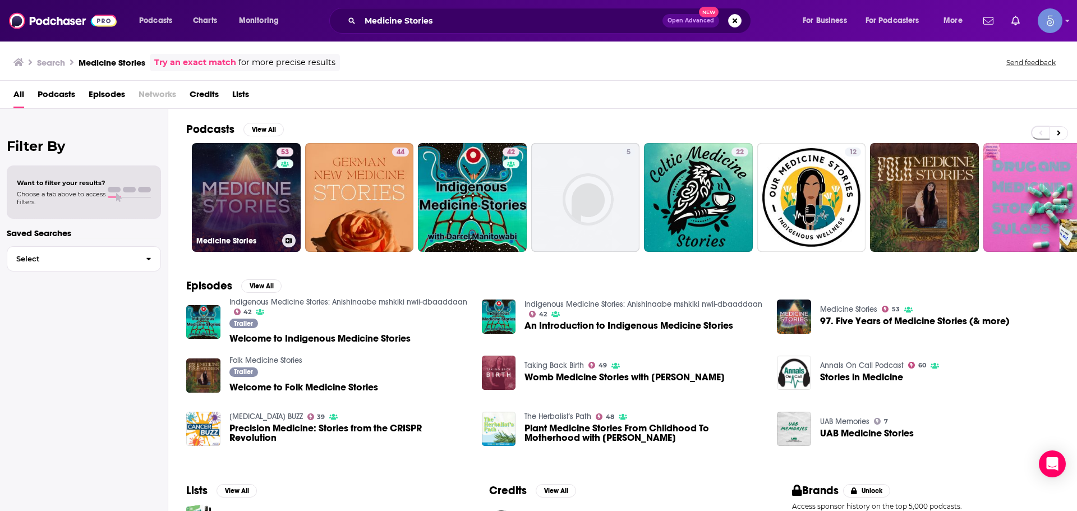
click at [223, 207] on link "53 Medicine Stories" at bounding box center [246, 197] width 109 height 109
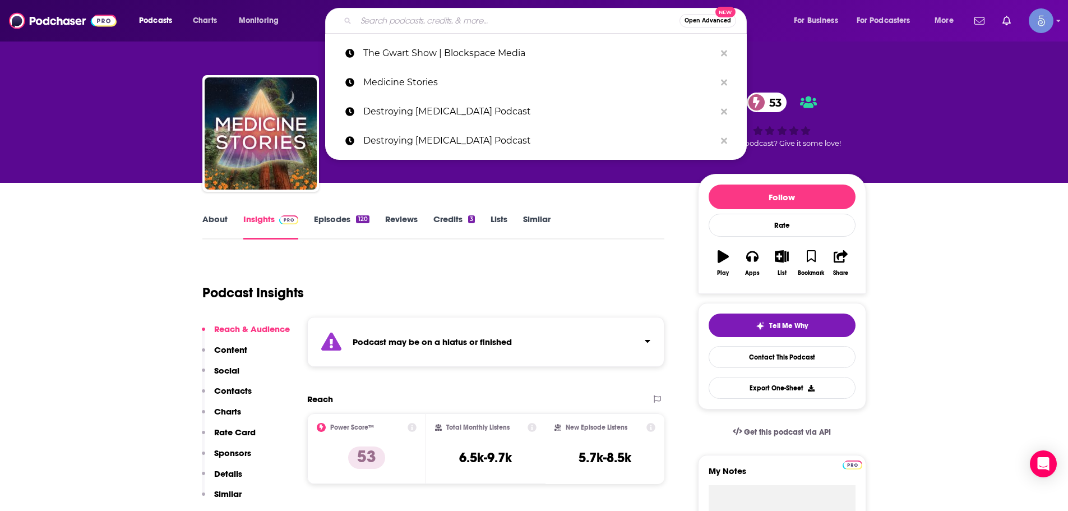
click at [435, 17] on input "Search podcasts, credits, & more..." at bounding box center [518, 21] width 324 height 18
paste input "Proven Health Alternatives"
type input "Proven Health Alternatives"
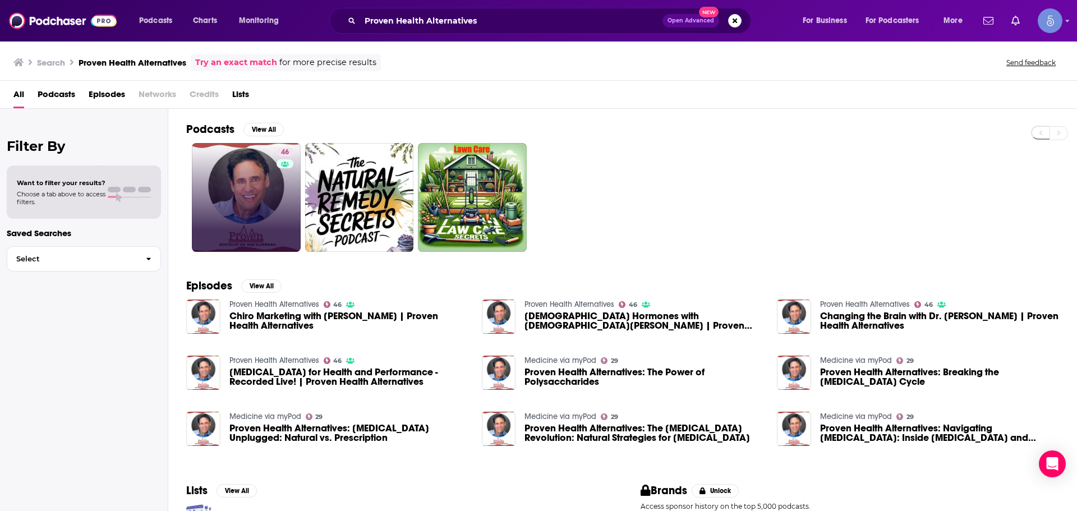
click at [221, 174] on link "46" at bounding box center [246, 197] width 109 height 109
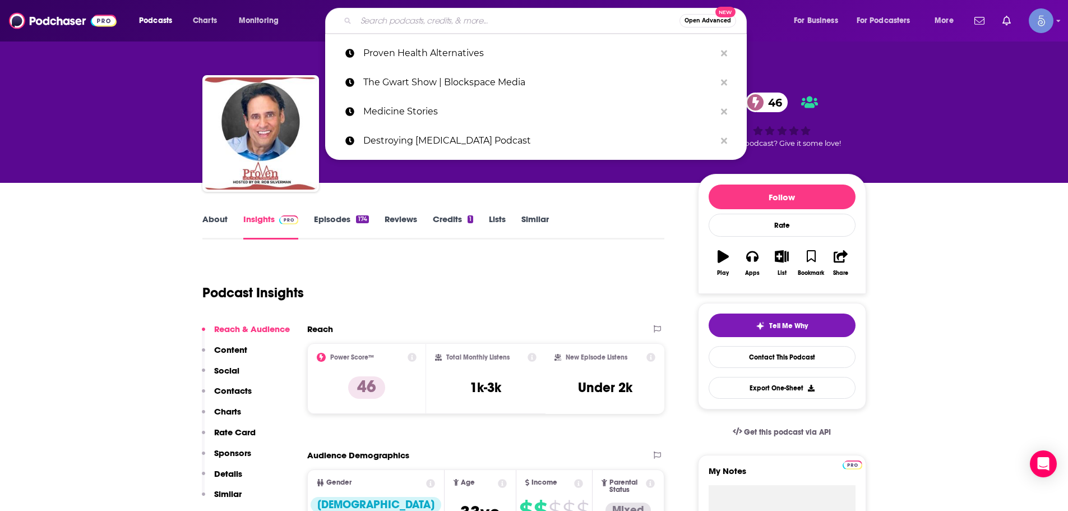
click at [461, 21] on input "Search podcasts, credits, & more..." at bounding box center [518, 21] width 324 height 18
paste input "Mindset Neuroscience Podcast"
type input "Mindset Neuroscience Podcast"
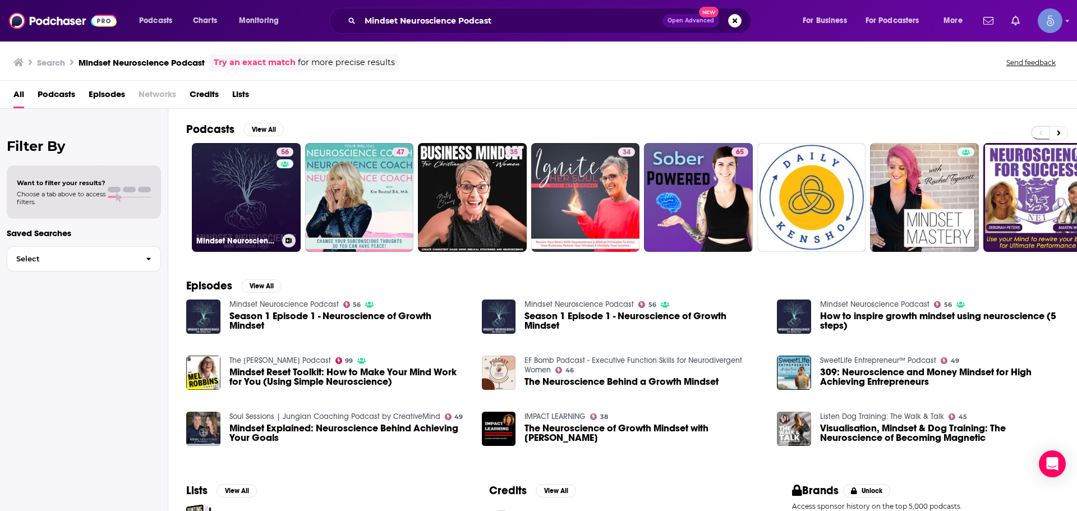
click at [248, 217] on link "56 Mindset Neuroscience Podcast" at bounding box center [246, 197] width 109 height 109
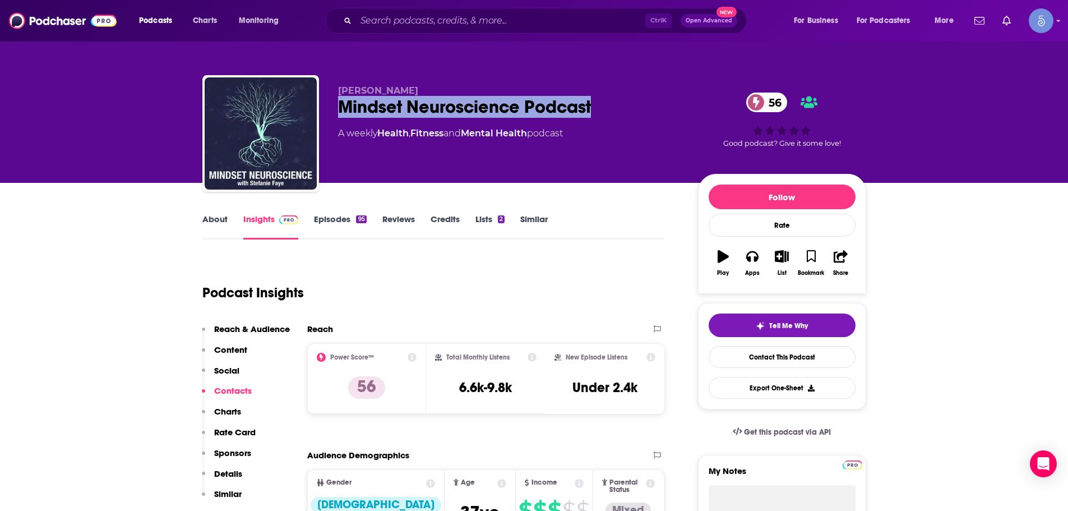
drag, startPoint x: 334, startPoint y: 107, endPoint x: 609, endPoint y: 107, distance: 275.4
click at [609, 107] on div "[PERSON_NAME] Mindset Neuroscience Podcast 56 A weekly Health , Fitness and Men…" at bounding box center [534, 135] width 664 height 121
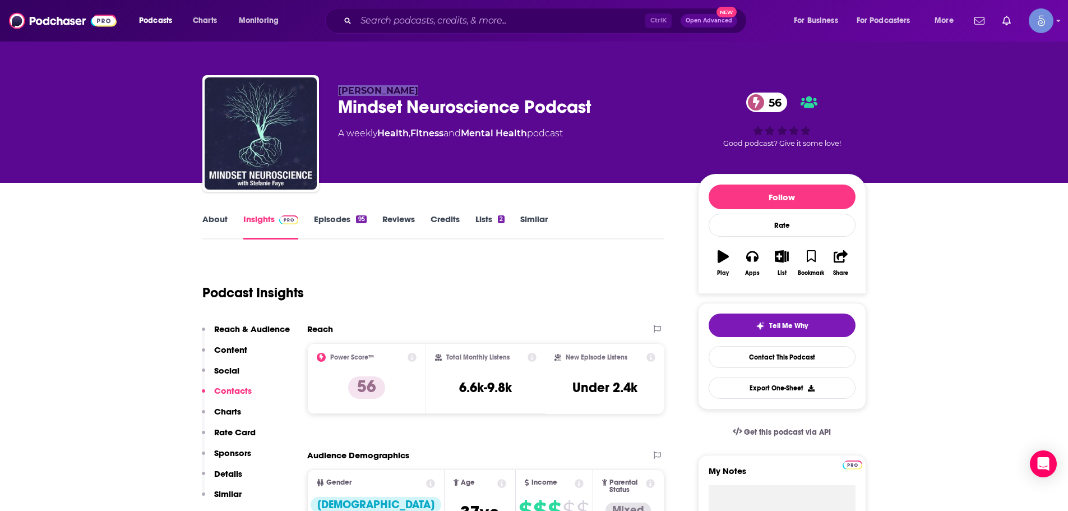
drag, startPoint x: 335, startPoint y: 93, endPoint x: 463, endPoint y: 92, distance: 128.4
click at [463, 92] on div "[PERSON_NAME] Mindset Neuroscience Podcast 56 A weekly Health , Fitness and Men…" at bounding box center [534, 135] width 664 height 121
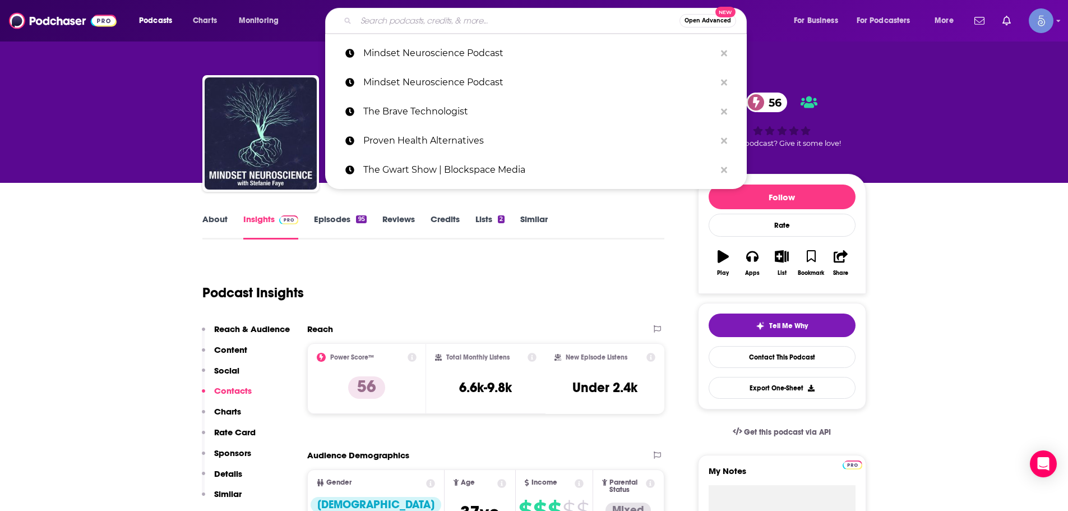
click at [428, 24] on input "Search podcasts, credits, & more..." at bounding box center [518, 21] width 324 height 18
paste input "Rogue State of Mind"
type input "Rogue State of Mind"
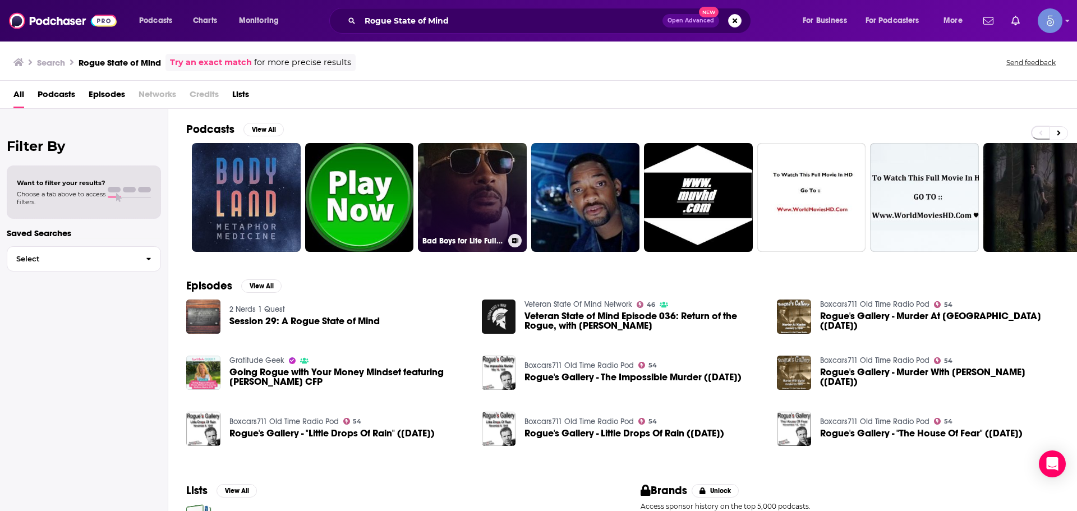
click at [452, 218] on link "Bad Boys for Life Full HD Movie Download Leaked By Torrent Now" at bounding box center [472, 197] width 109 height 109
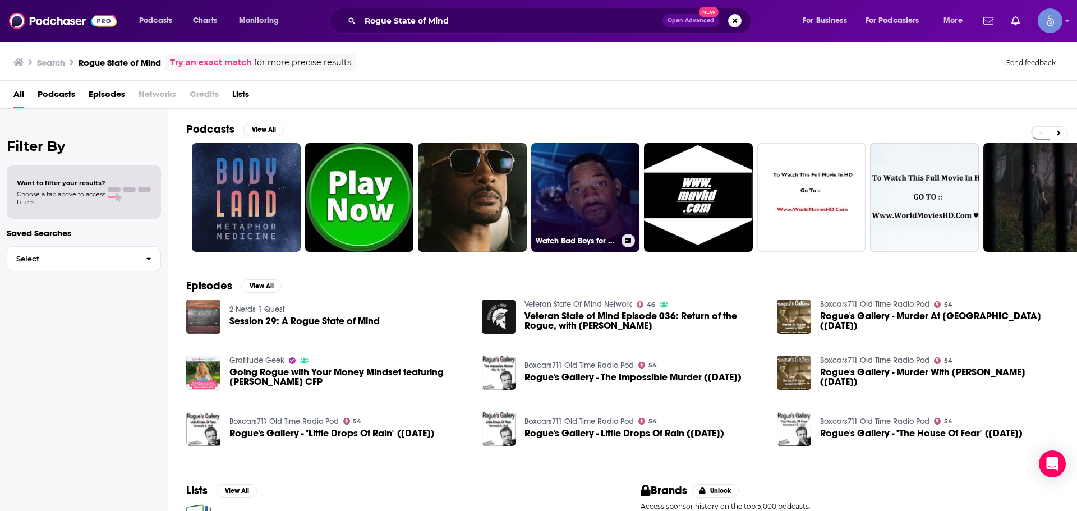
click at [574, 191] on link "Watch Bad Boys for Life (2020) Full Movies Online live 4KHD" at bounding box center [585, 197] width 109 height 109
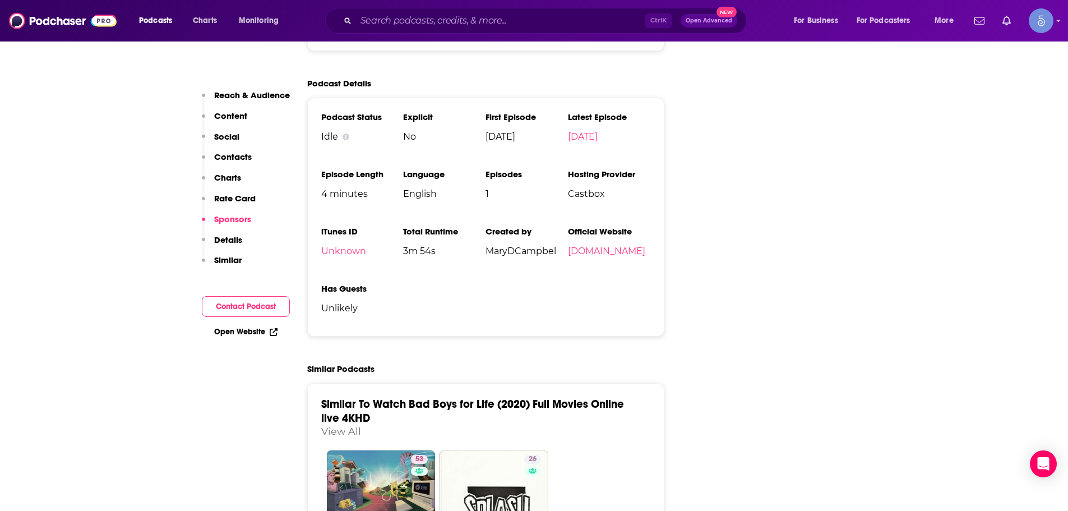
scroll to position [1570, 0]
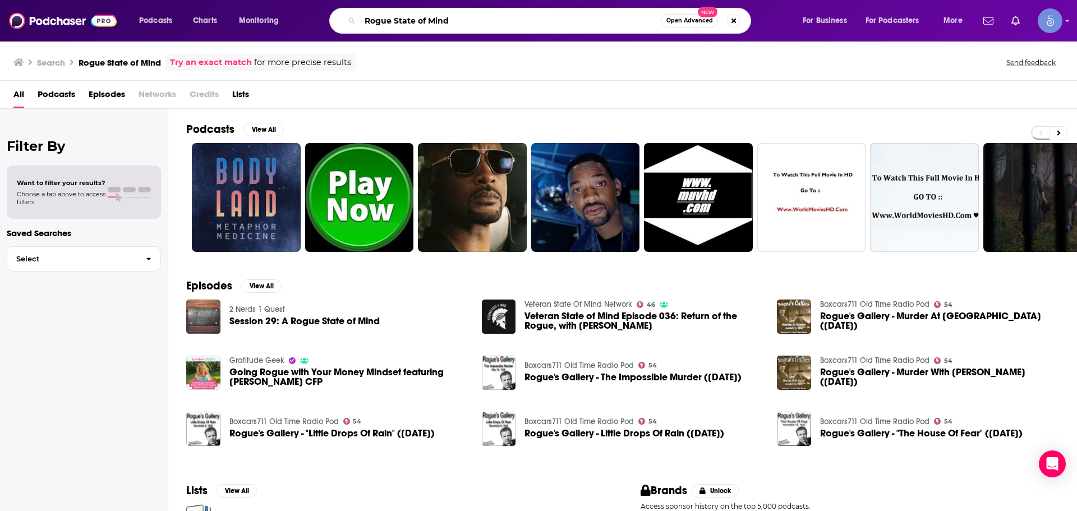
click at [464, 20] on input "Rogue State of Mind" at bounding box center [510, 21] width 301 height 18
paste input "Mitolife Radio"
type input "Mitolife Radio"
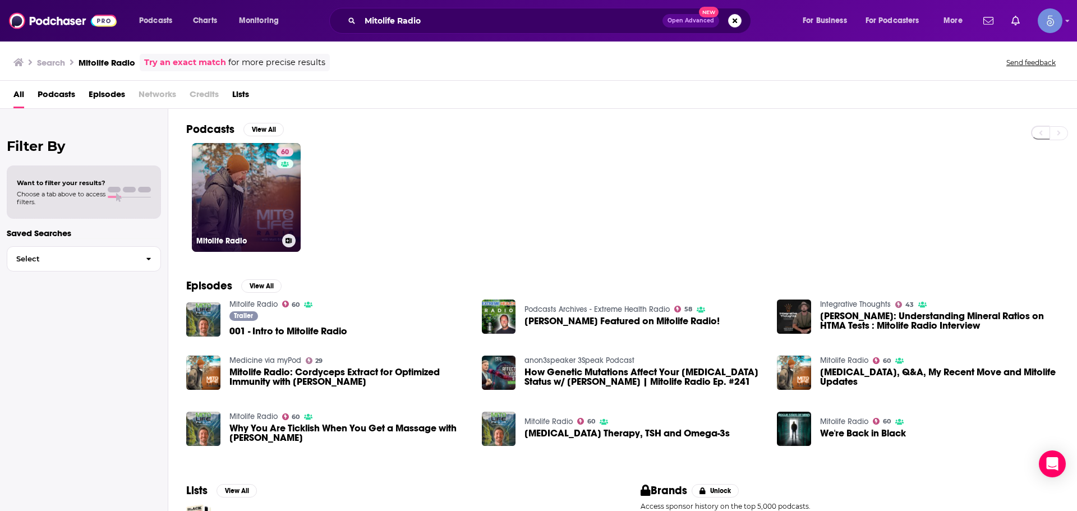
click at [257, 216] on link "60 Mitolife Radio" at bounding box center [246, 197] width 109 height 109
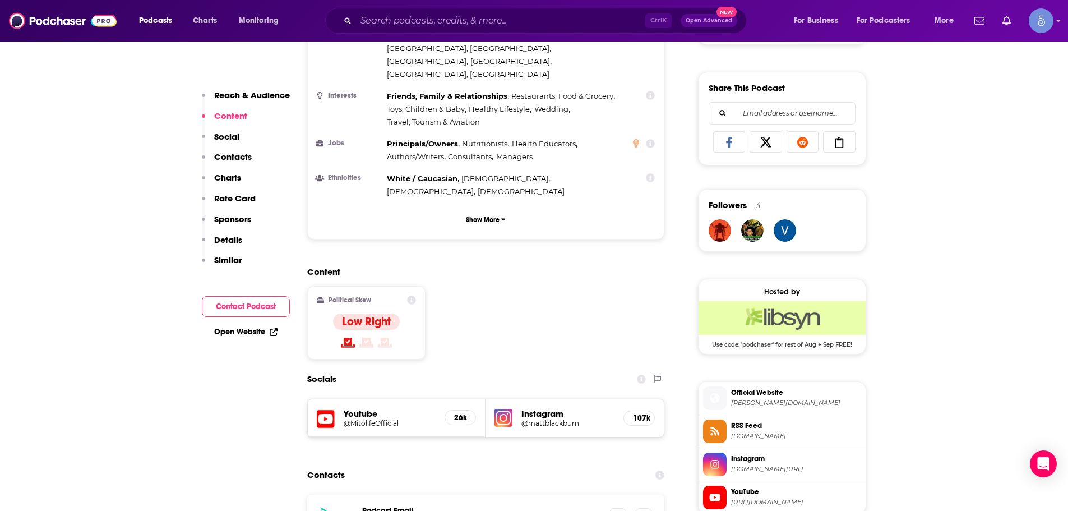
scroll to position [729, 0]
